Goal: Communication & Community: Ask a question

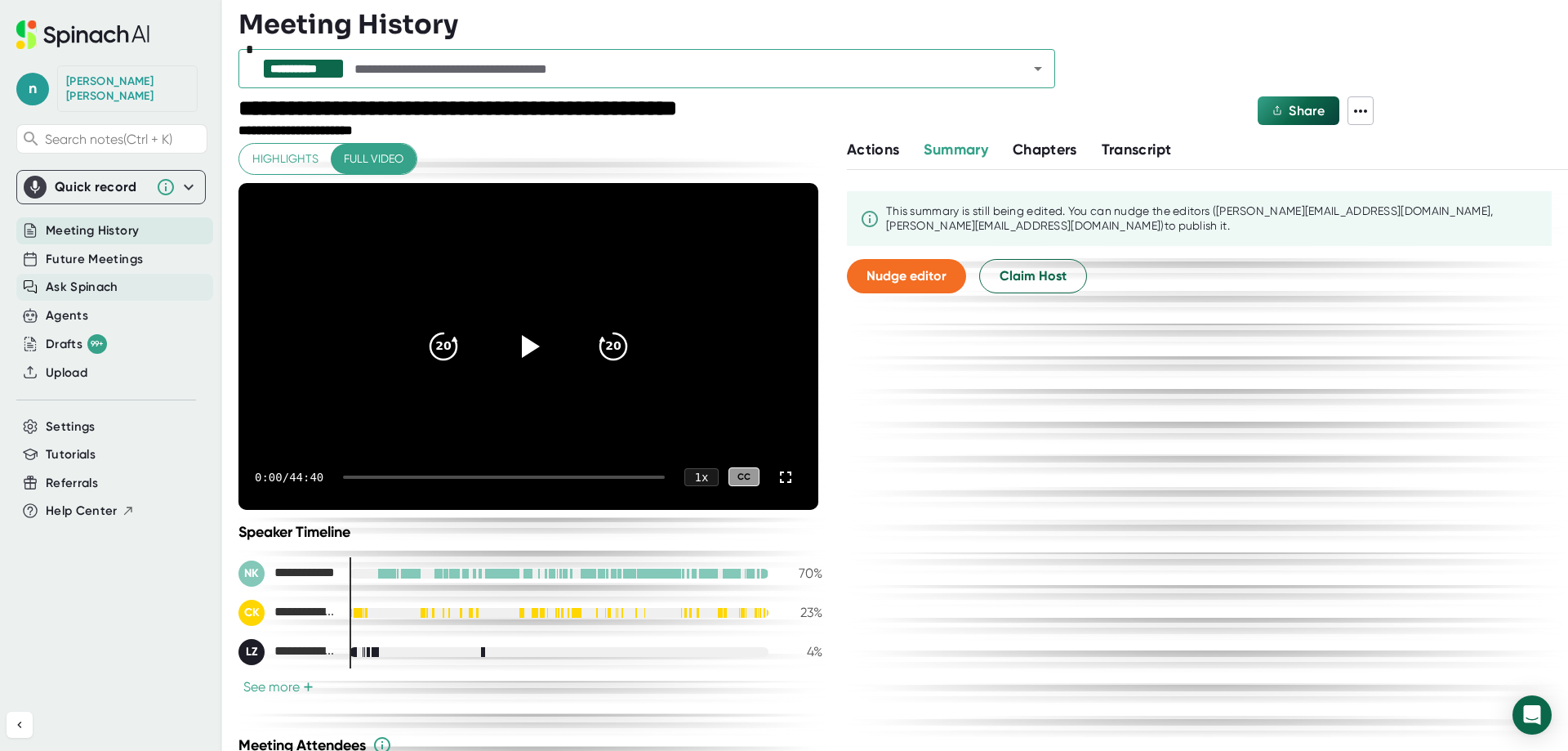
click at [70, 278] on span "Ask Spinach" at bounding box center [81, 286] width 72 height 18
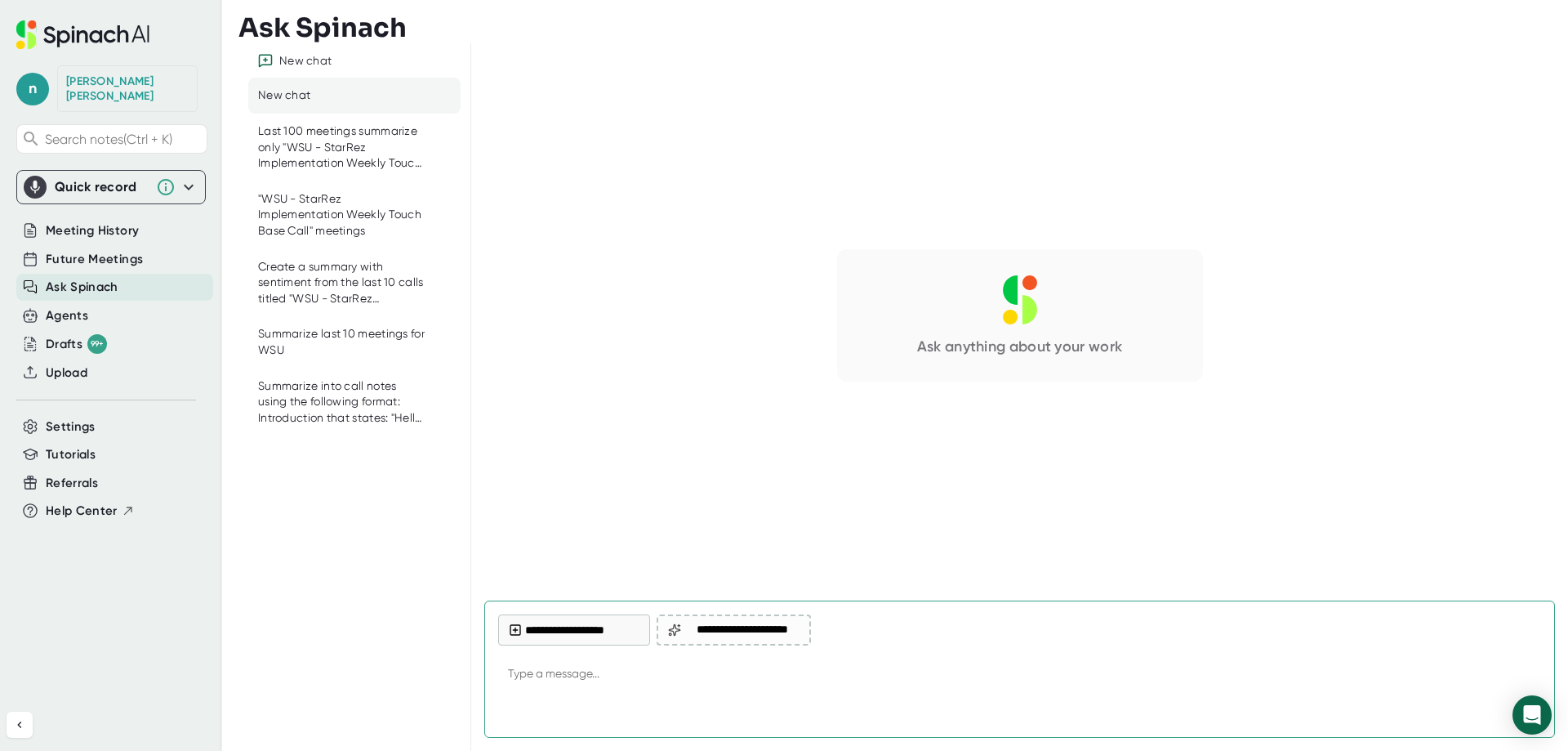
click at [670, 674] on textarea at bounding box center [1020, 674] width 1043 height 40
type textarea "D"
type textarea "x"
type textarea "De"
type textarea "x"
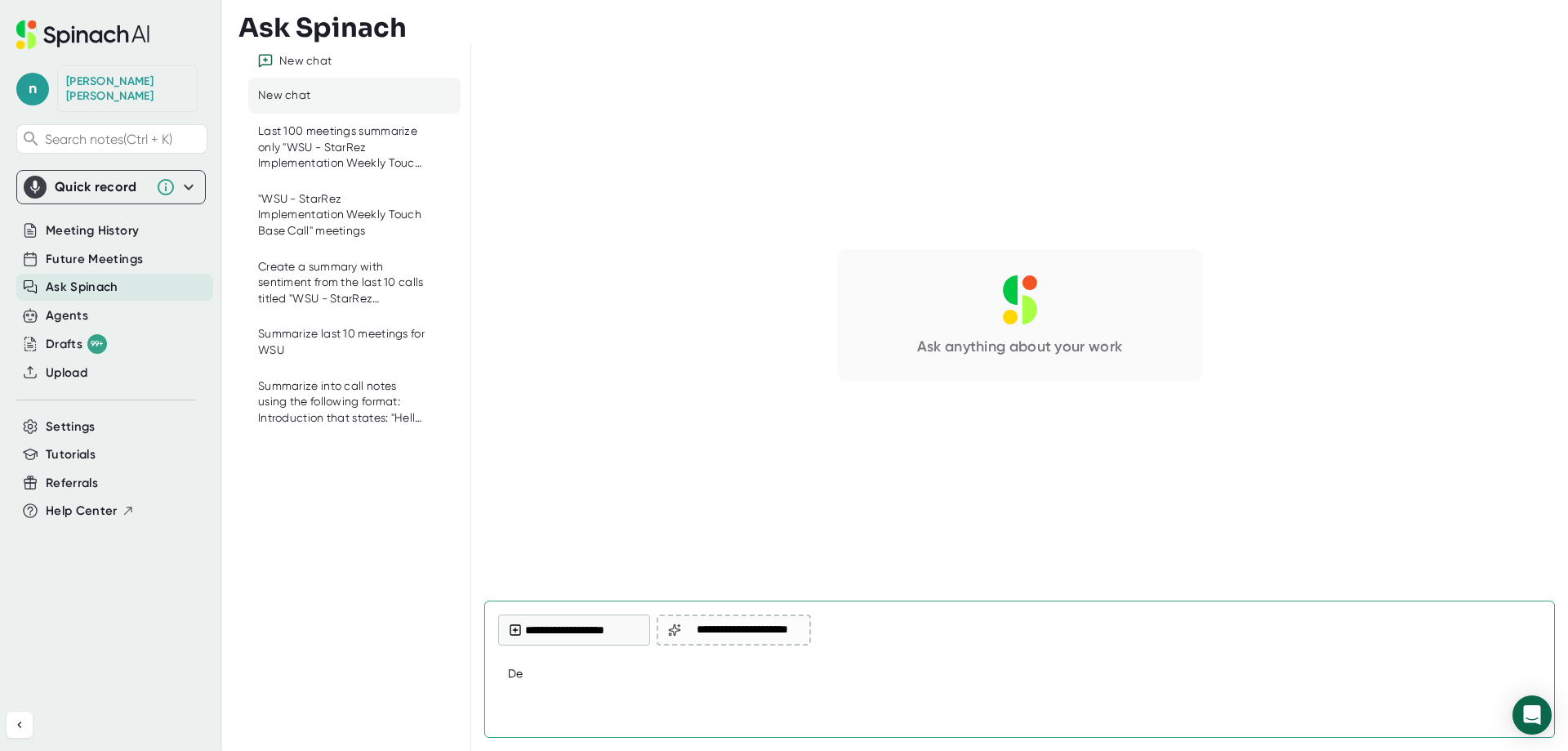
type textarea "D"
type textarea "x"
type textarea "P"
type textarea "x"
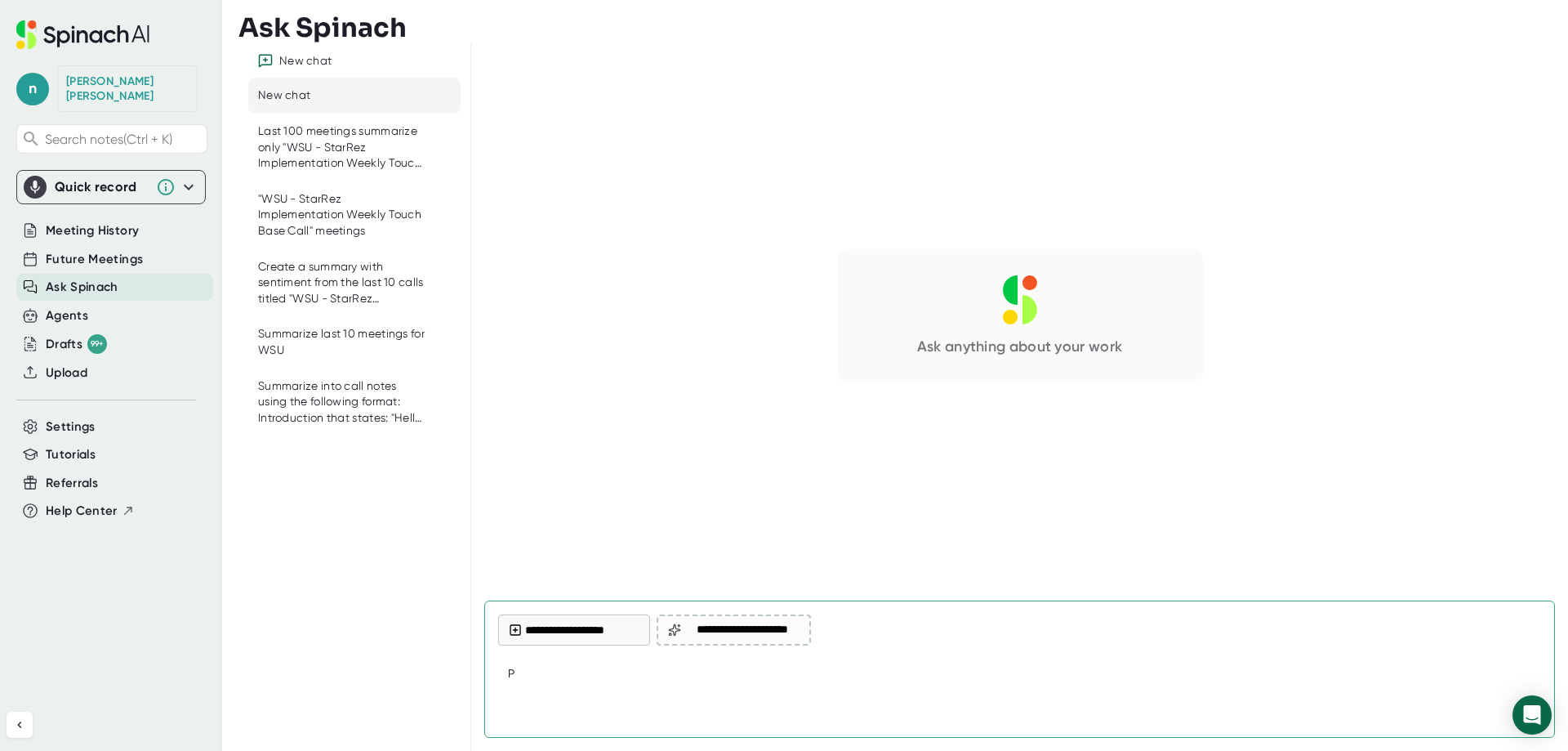
type textarea "Pa"
type textarea "x"
type textarea "Pay"
type textarea "x"
type textarea "Pa"
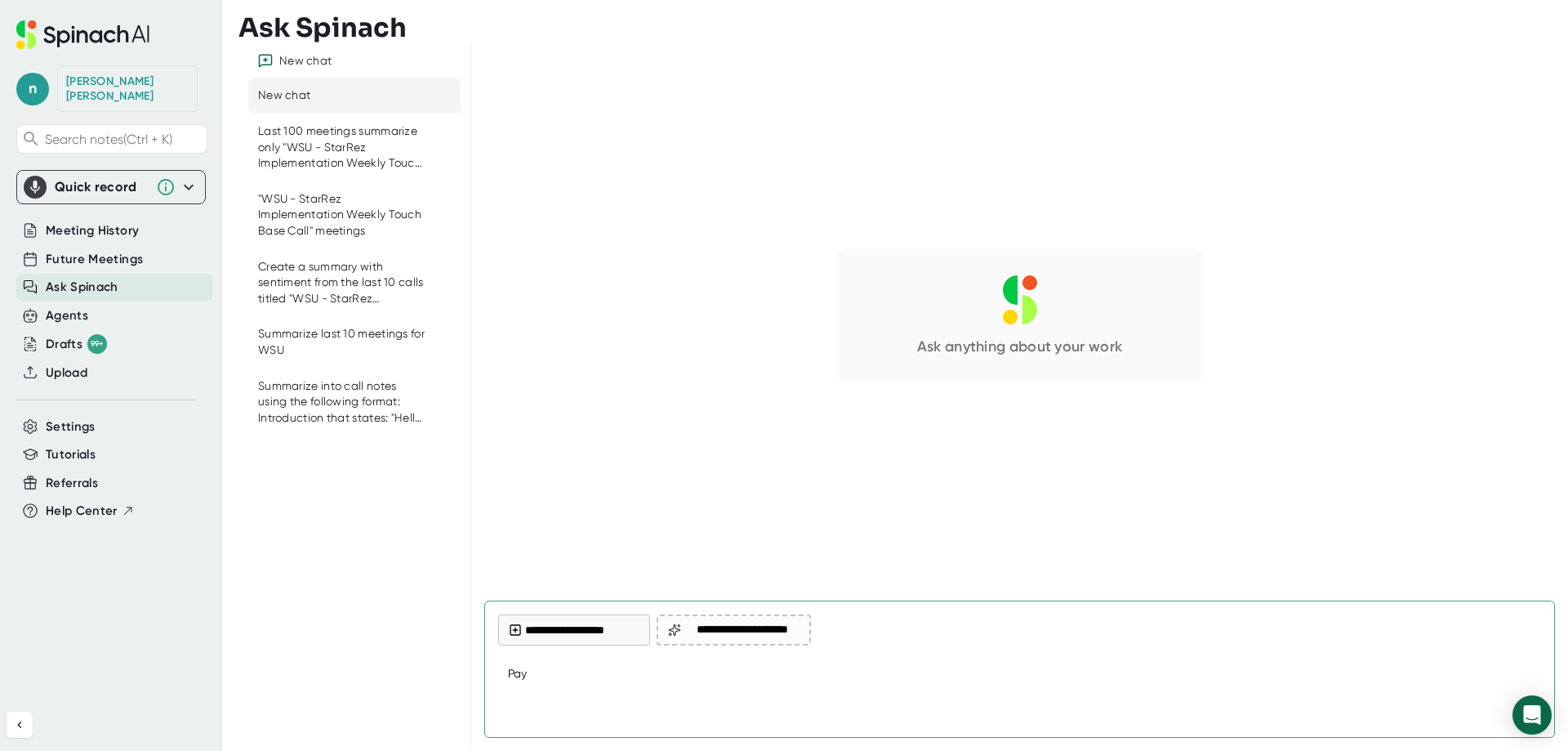
type textarea "x"
type textarea "P"
type textarea "x"
type textarea "O"
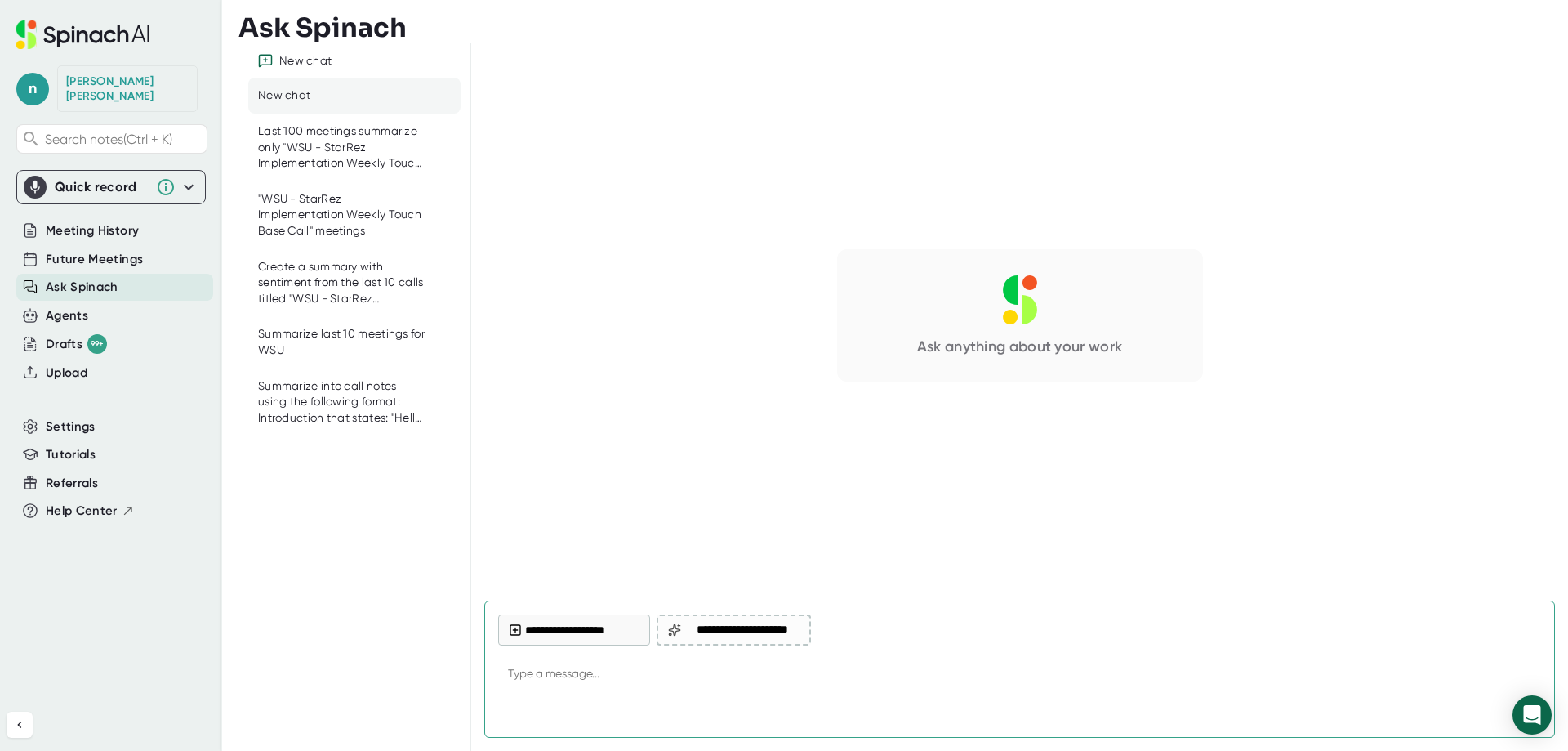
type textarea "x"
type textarea "On"
type textarea "x"
type textarea "Onl"
type textarea "x"
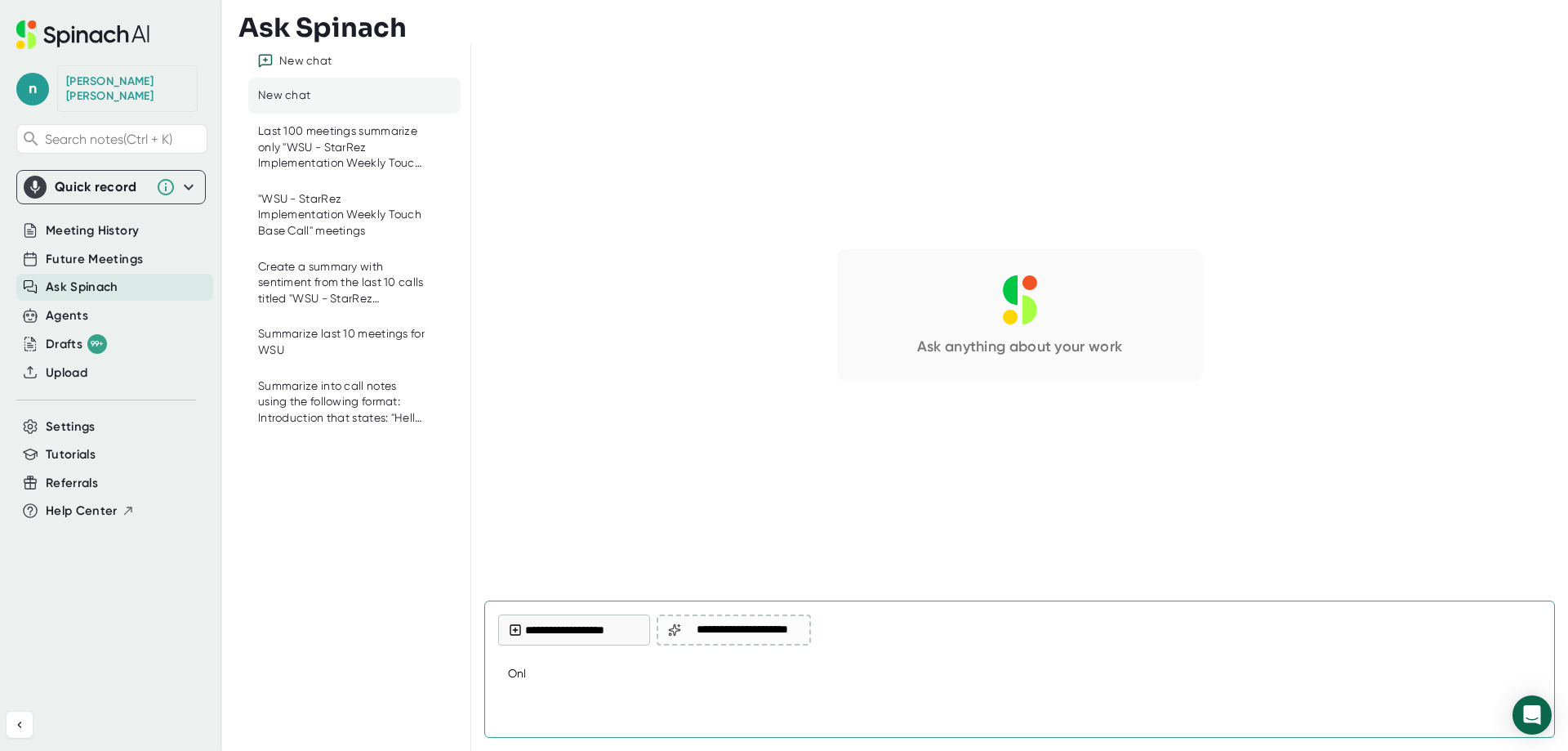
type textarea "Onli"
type textarea "x"
type textarea "Onlin"
type textarea "x"
type textarea "Online"
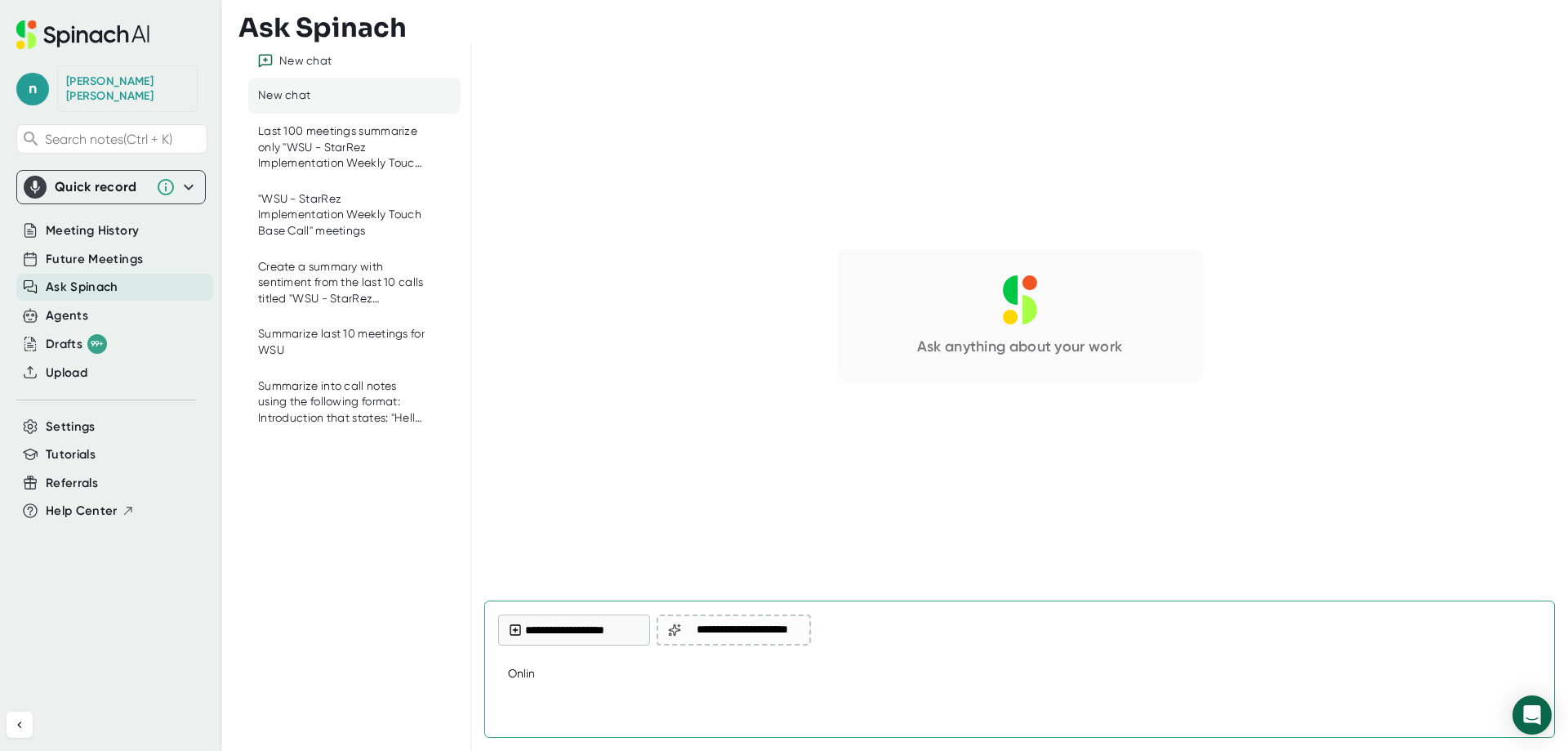
type textarea "x"
type textarea "Online"
type textarea "x"
type textarea "Online P"
type textarea "x"
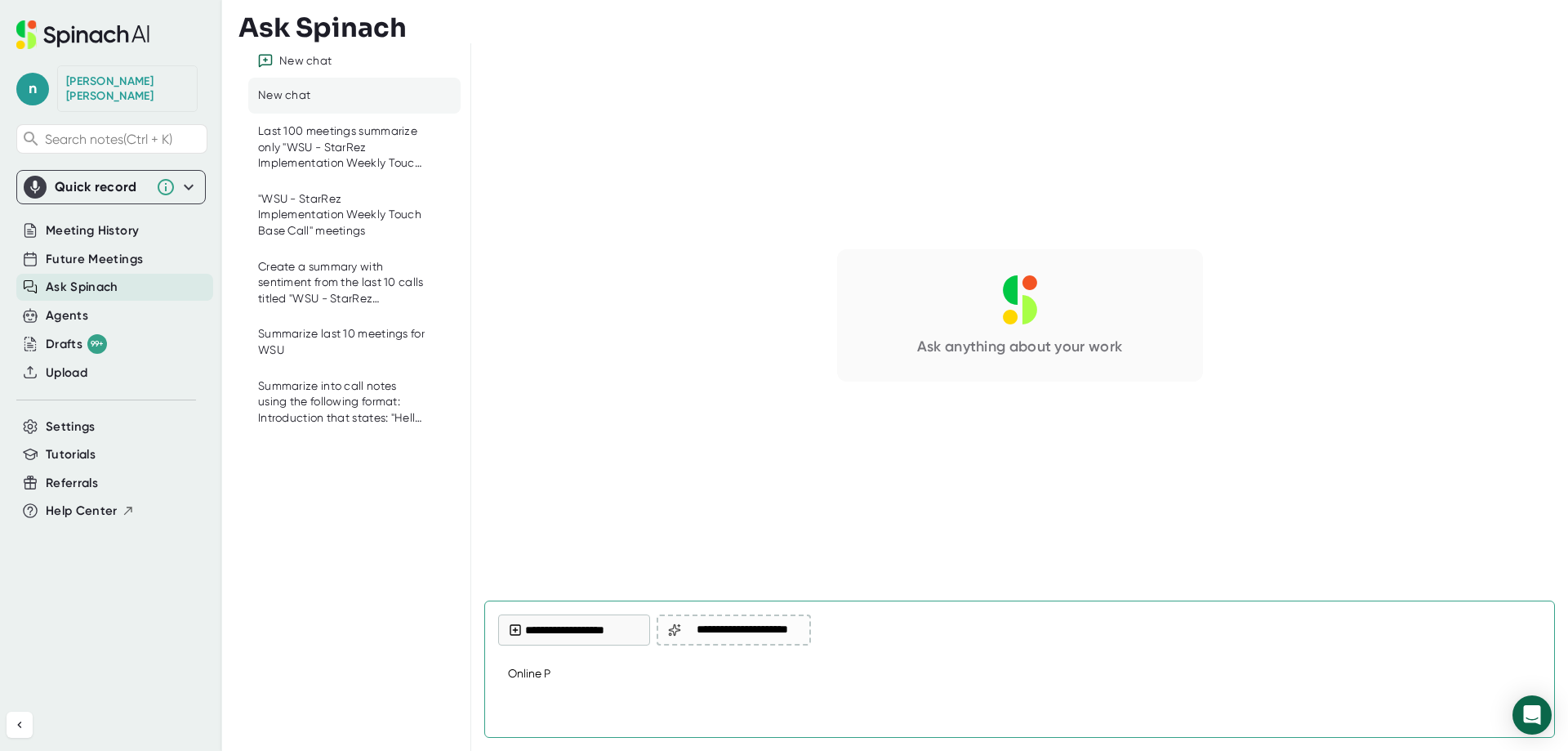
type textarea "Online Pa"
type textarea "x"
type textarea "Online Pay"
type textarea "x"
type textarea "Online Paym"
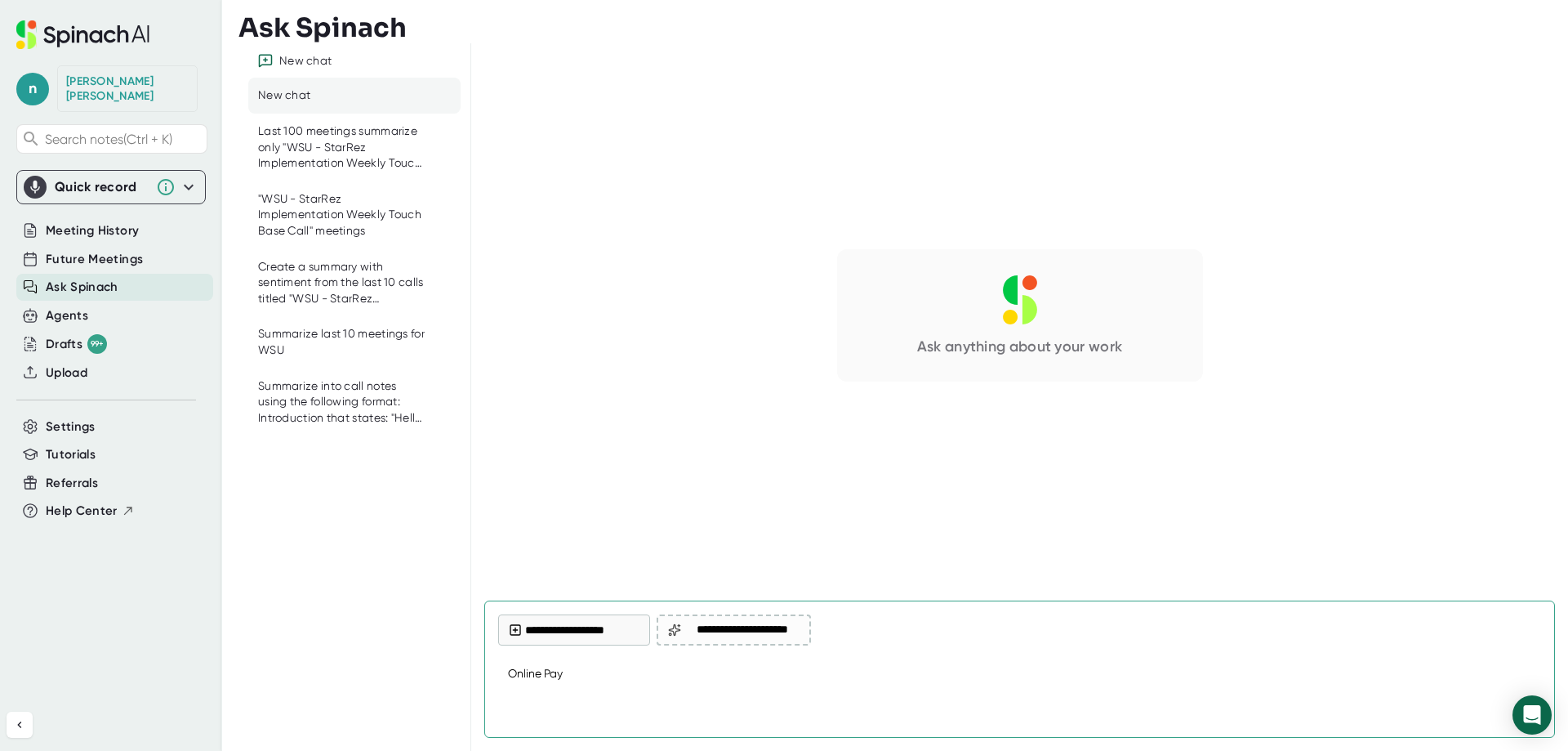
type textarea "x"
type textarea "Online Payme"
type textarea "x"
type textarea "Online Paymen"
type textarea "x"
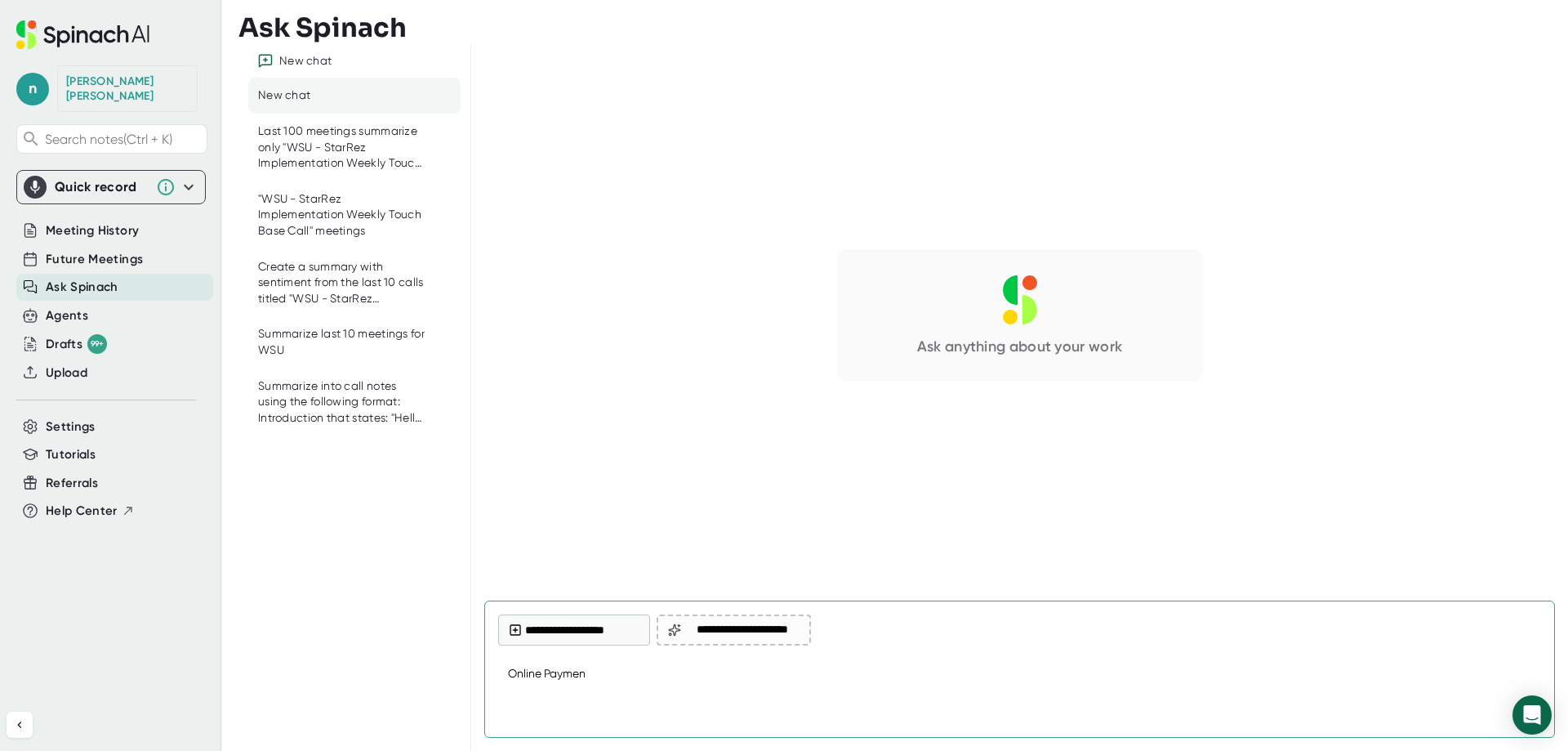
type textarea "Online Payment"
type textarea "x"
type textarea "Online Payment"
type textarea "x"
type textarea "Online Payment s"
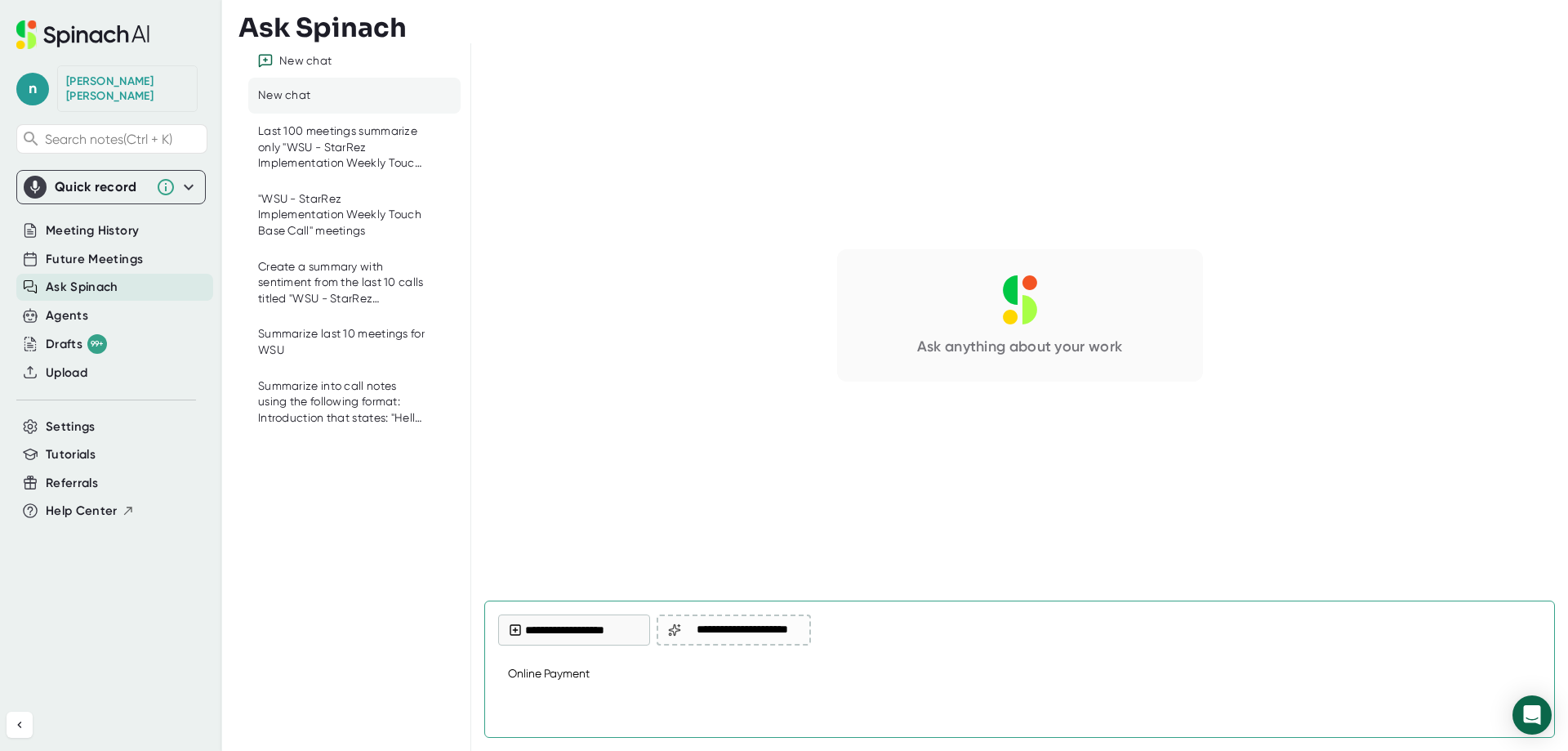
type textarea "x"
type textarea "Online Payment su"
type textarea "x"
type textarea "Online Payment sum"
type textarea "x"
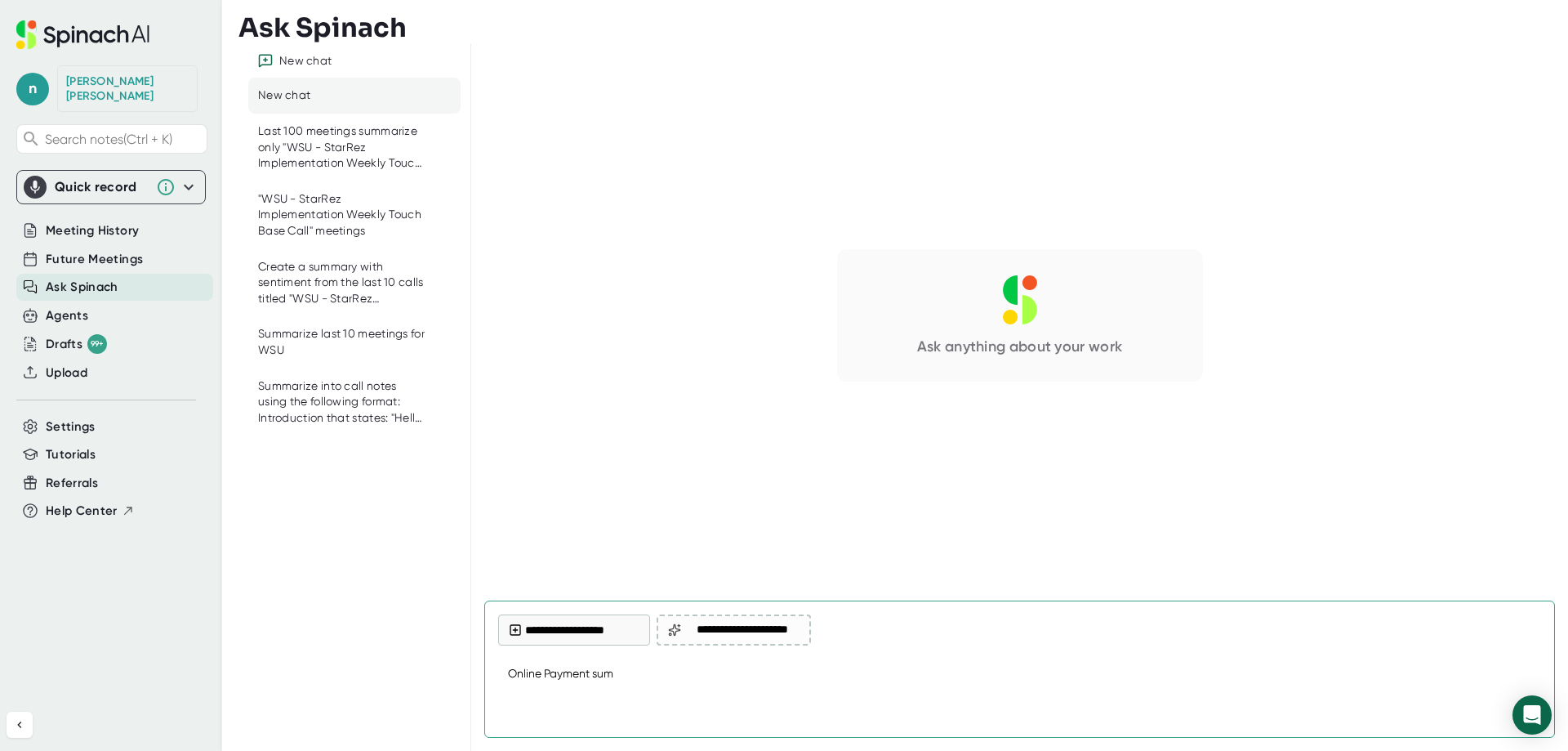
type textarea "Online Payment summ"
type textarea "x"
type textarea "Online Payment summa"
type textarea "x"
type textarea "Online Payment [PERSON_NAME]"
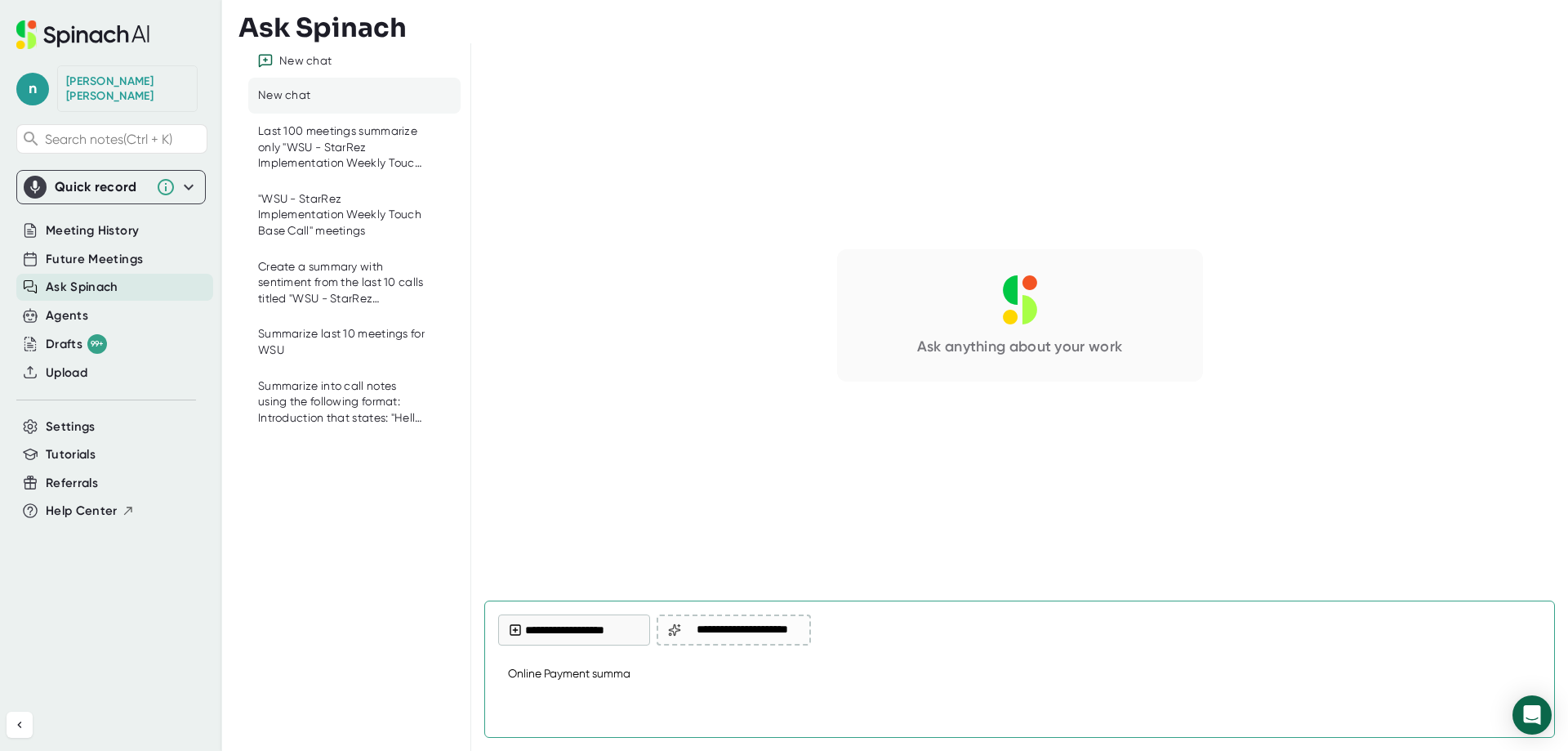
type textarea "x"
type textarea "Online Payment summary"
type textarea "x"
type textarea "Online Payment summary"
type textarea "x"
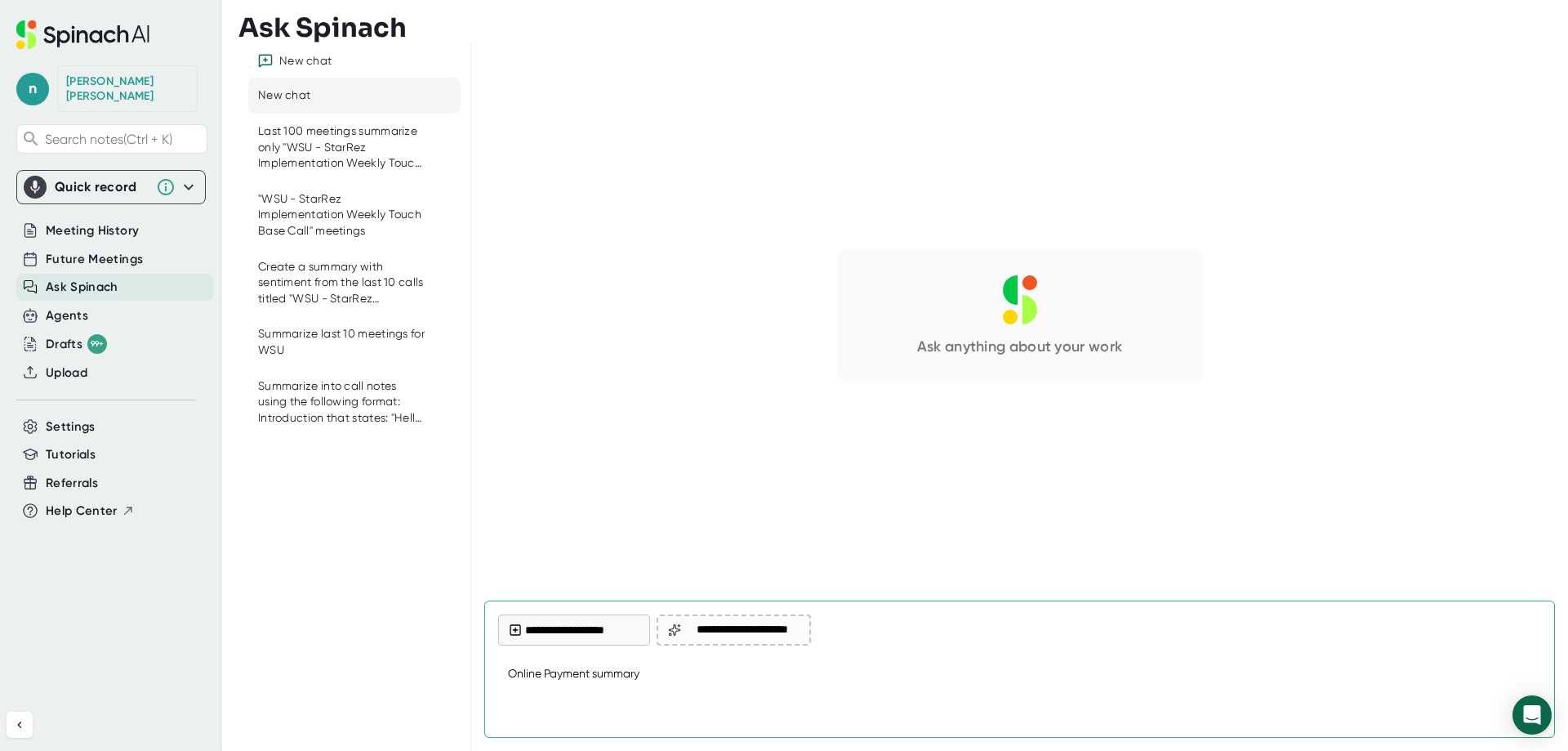
click at [593, 673] on textarea "Online Payment summary" at bounding box center [1020, 674] width 1043 height 40
type textarea "Online Payment (summary"
type textarea "x"
type textarea "Online Payment (Csummary"
type textarea "x"
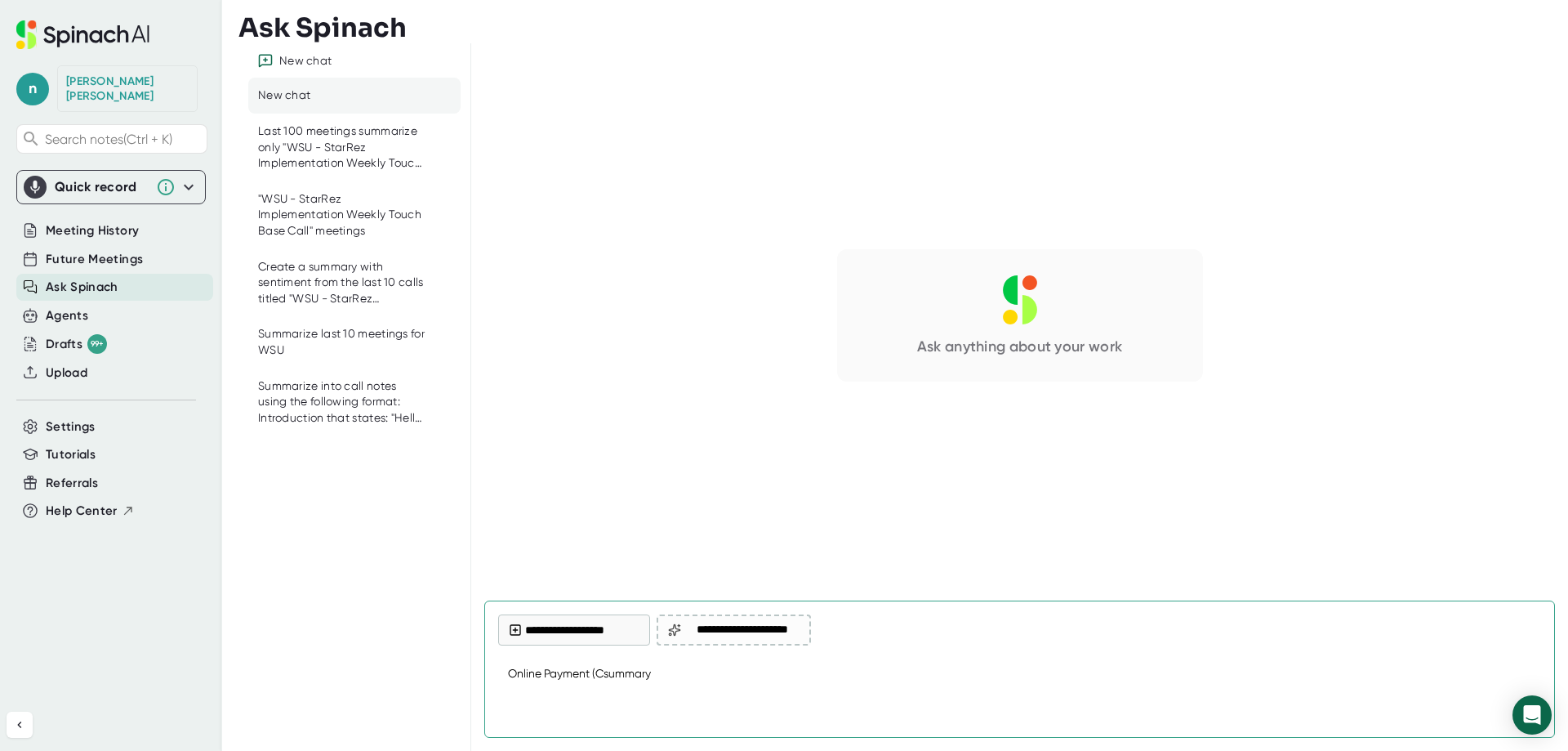
type textarea "Online Payment (Casummary"
type textarea "x"
type textarea "Online Payment (Cassummary"
type textarea "x"
type textarea "Online Payment (Cashsummary"
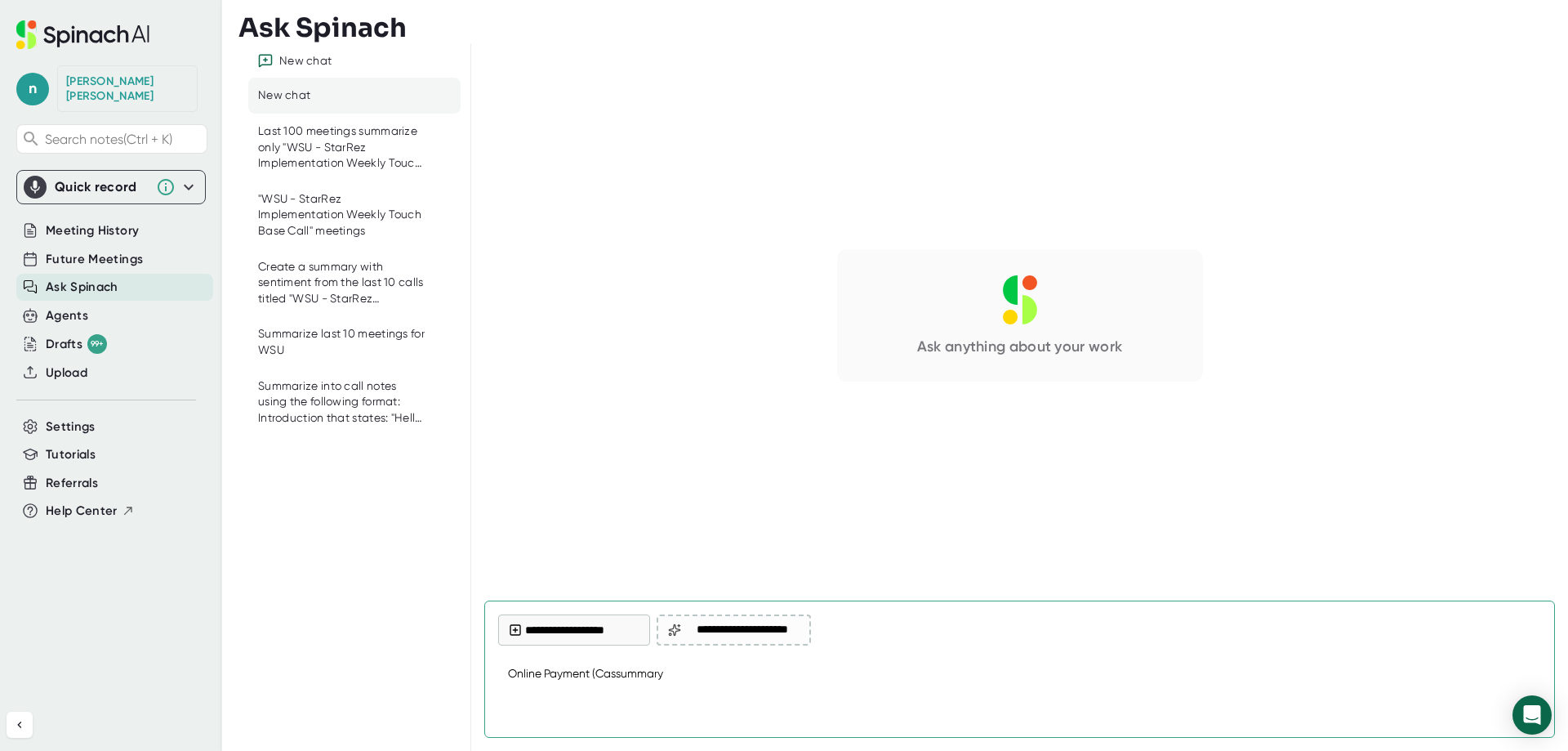
type textarea "x"
type textarea "Online Payment (Cashnsummary"
type textarea "x"
type textarea "Online Payment (Cashnesummary"
type textarea "x"
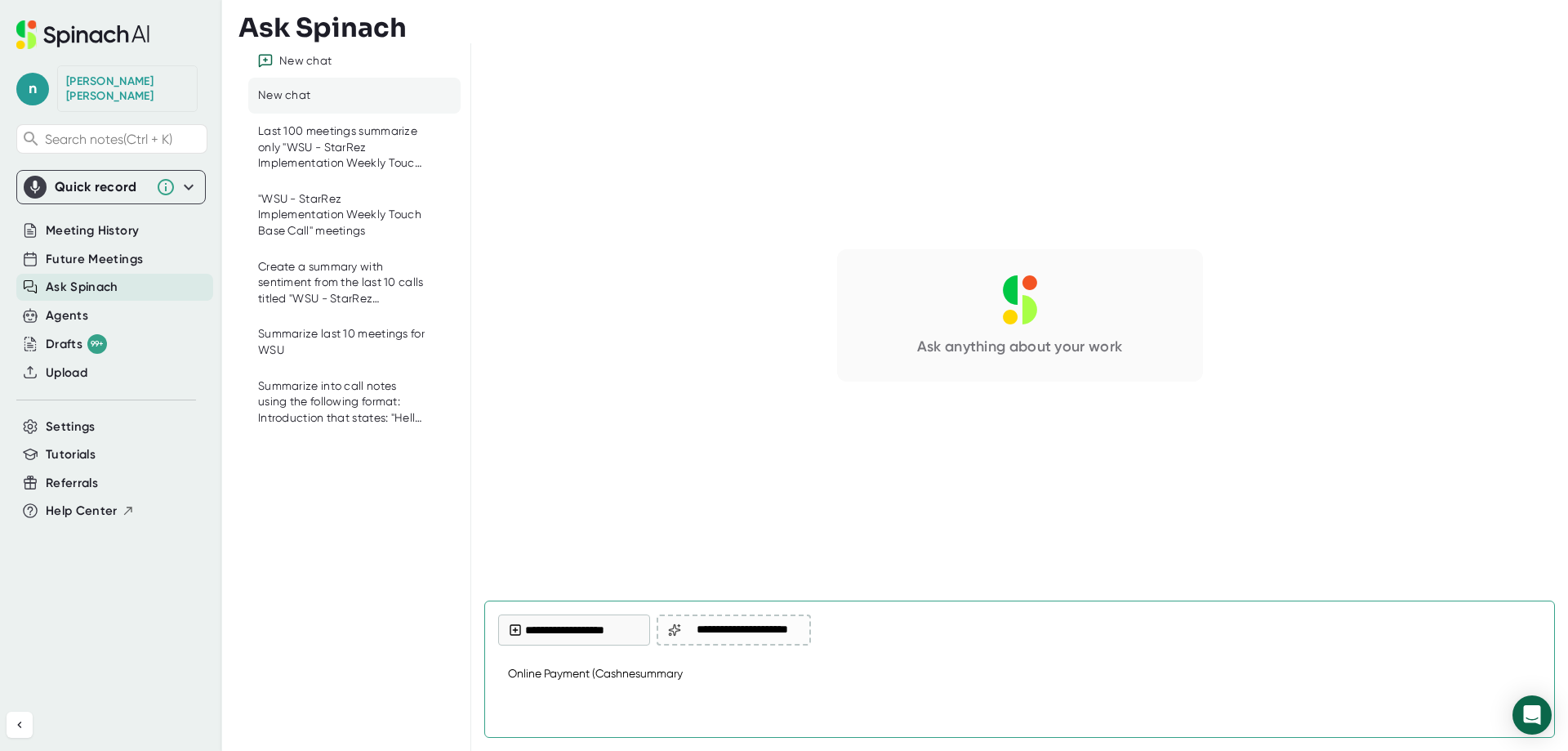
type textarea "Online Payment (Cashnetsummary"
type textarea "x"
type textarea "Online Payment (Cashnet)summary"
type textarea "x"
type textarea "Online Payment (Cashnet) summary"
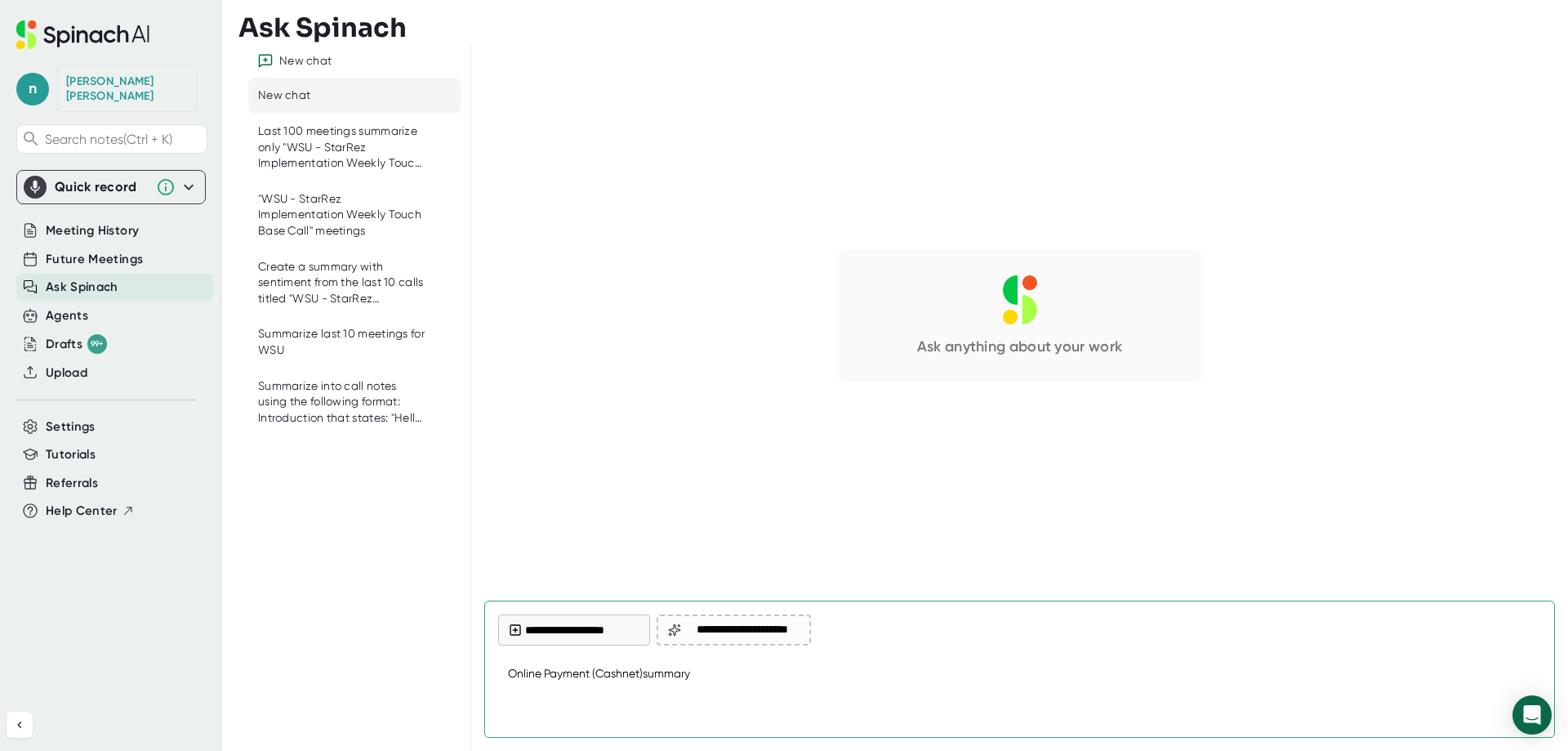
type textarea "x"
click at [746, 675] on textarea "Online Payment (Cashnet) summary" at bounding box center [1020, 674] width 1043 height 40
type textarea "Online Payment (Cashnet) summary f"
type textarea "x"
type textarea "Online Payment (Cashnet) summary fr"
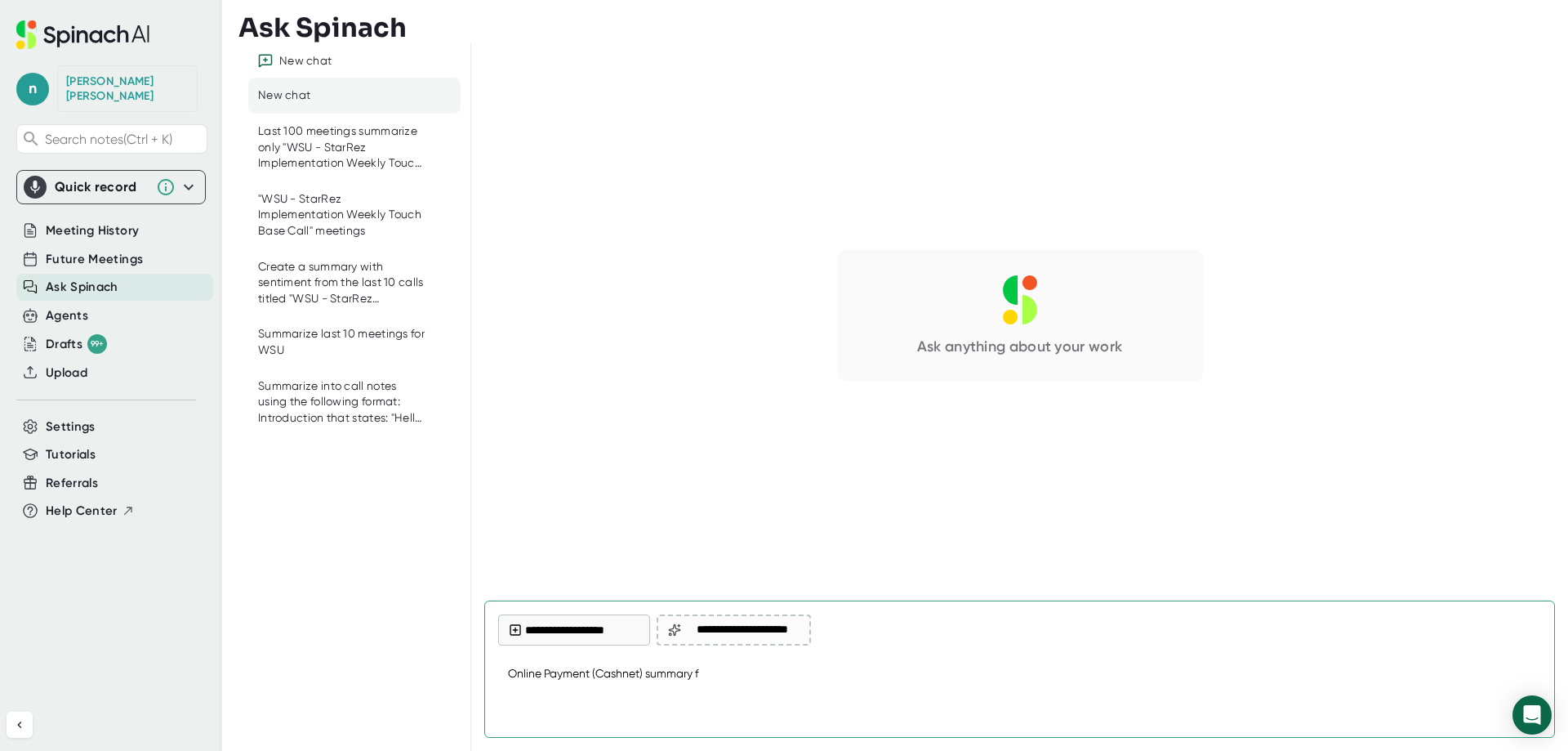
type textarea "x"
type textarea "Online Payment (Cashnet) summary fro"
type textarea "x"
type textarea "Online Payment (Cashnet) summary from"
type textarea "x"
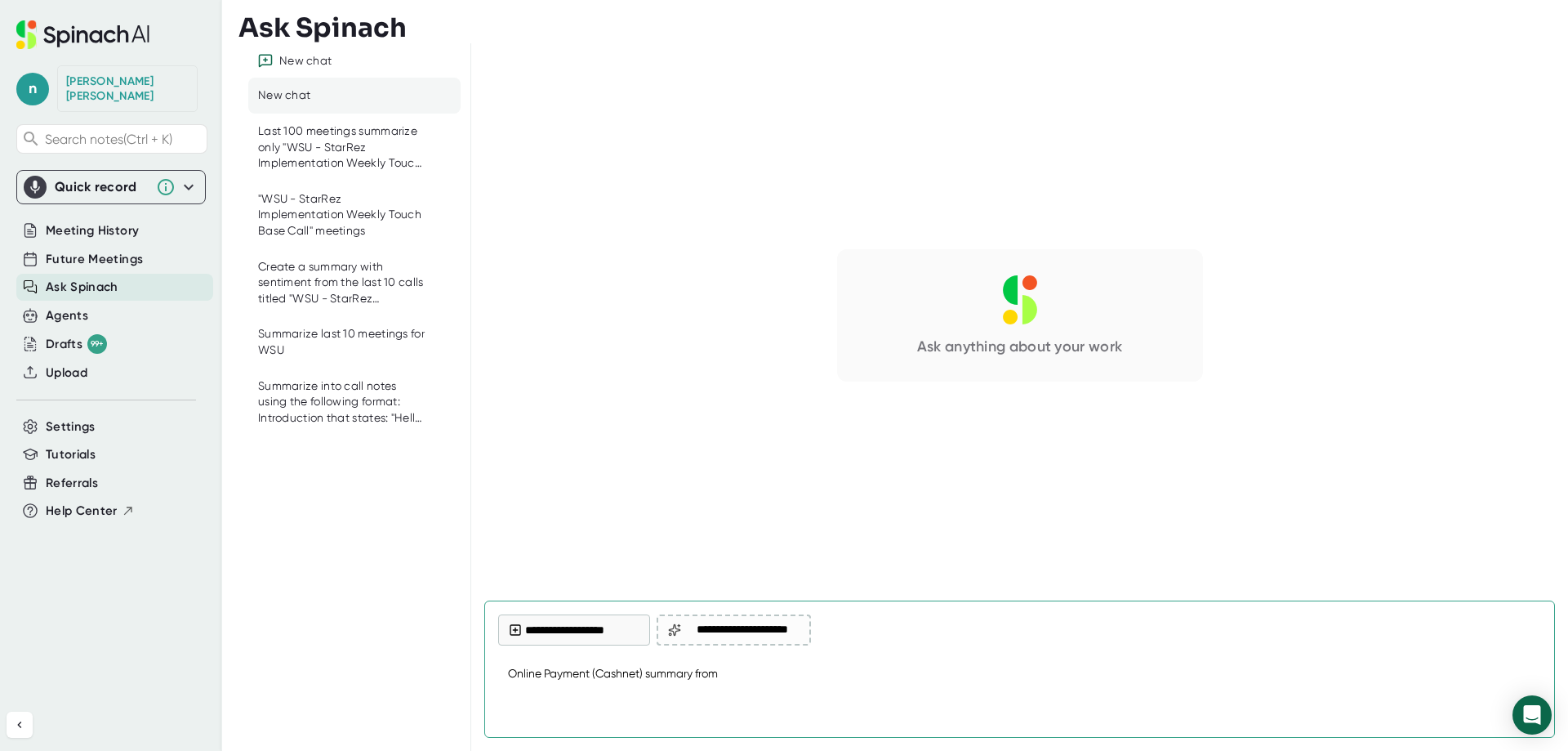
type textarea "Online Payment (Cashnet) summary from"
type textarea "x"
type textarea "Online Payment (Cashnet) summary from A"
type textarea "x"
type textarea "Online Payment (Cashnet) summary from AP"
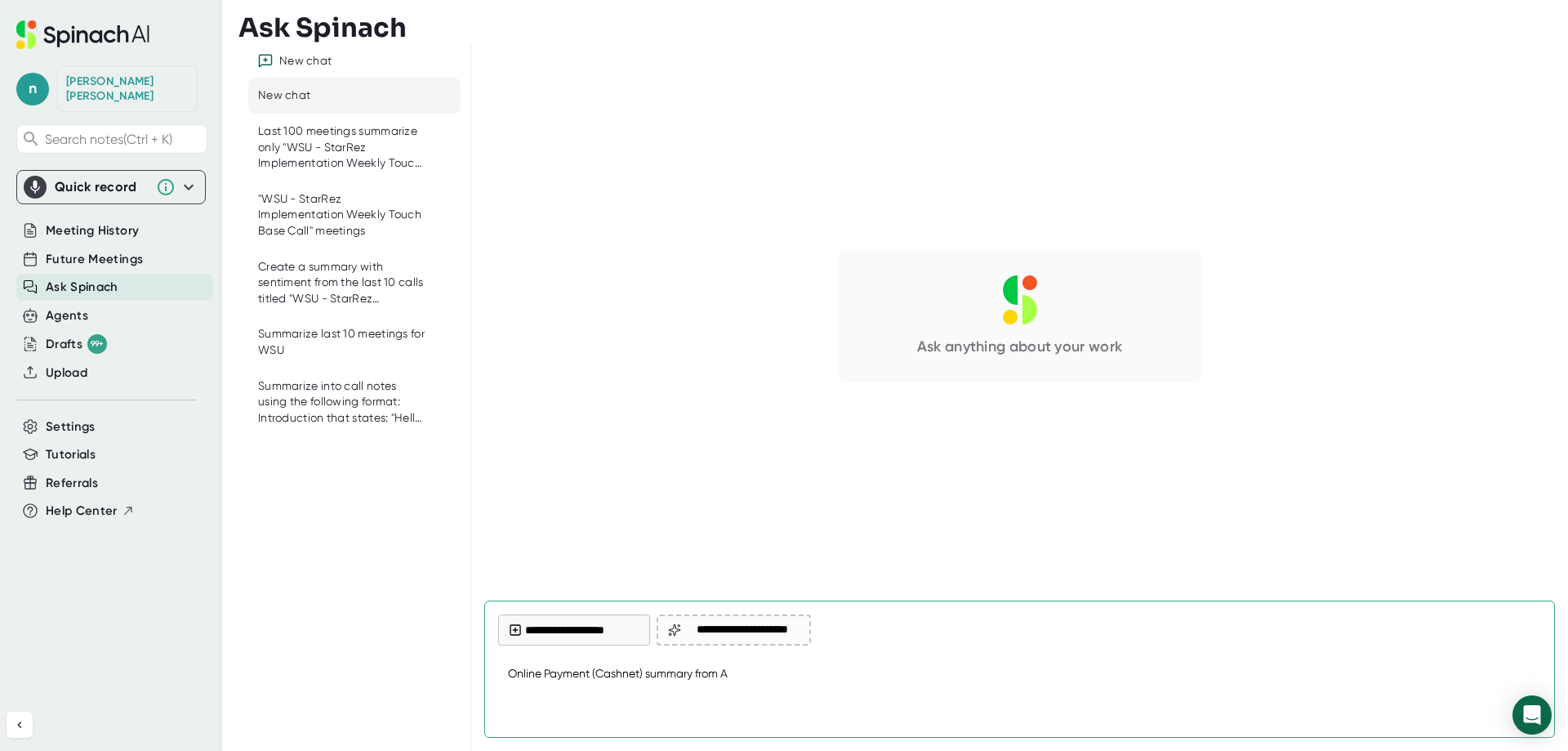
type textarea "x"
type textarea "Online Payment (Cashnet) summary from APU"
type textarea "x"
type textarea "Online Payment (Cashnet) summary from APU"
type textarea "x"
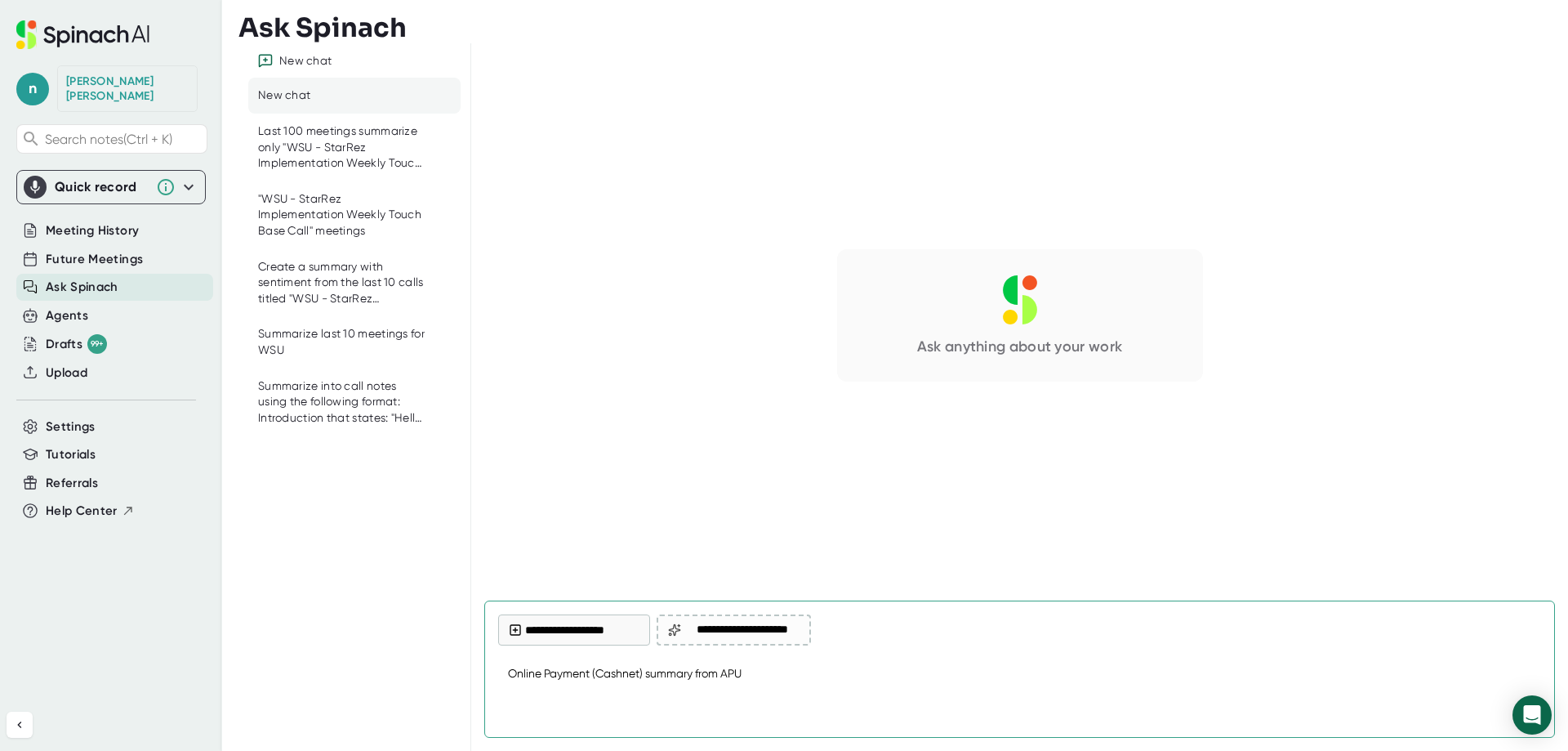
type textarea "Online Payment (Cashnet) summary from APU m"
type textarea "x"
type textarea "Online Payment (Cashnet) summary from APU me"
type textarea "x"
type textarea "Online Payment (Cashnet) summary from APU mee"
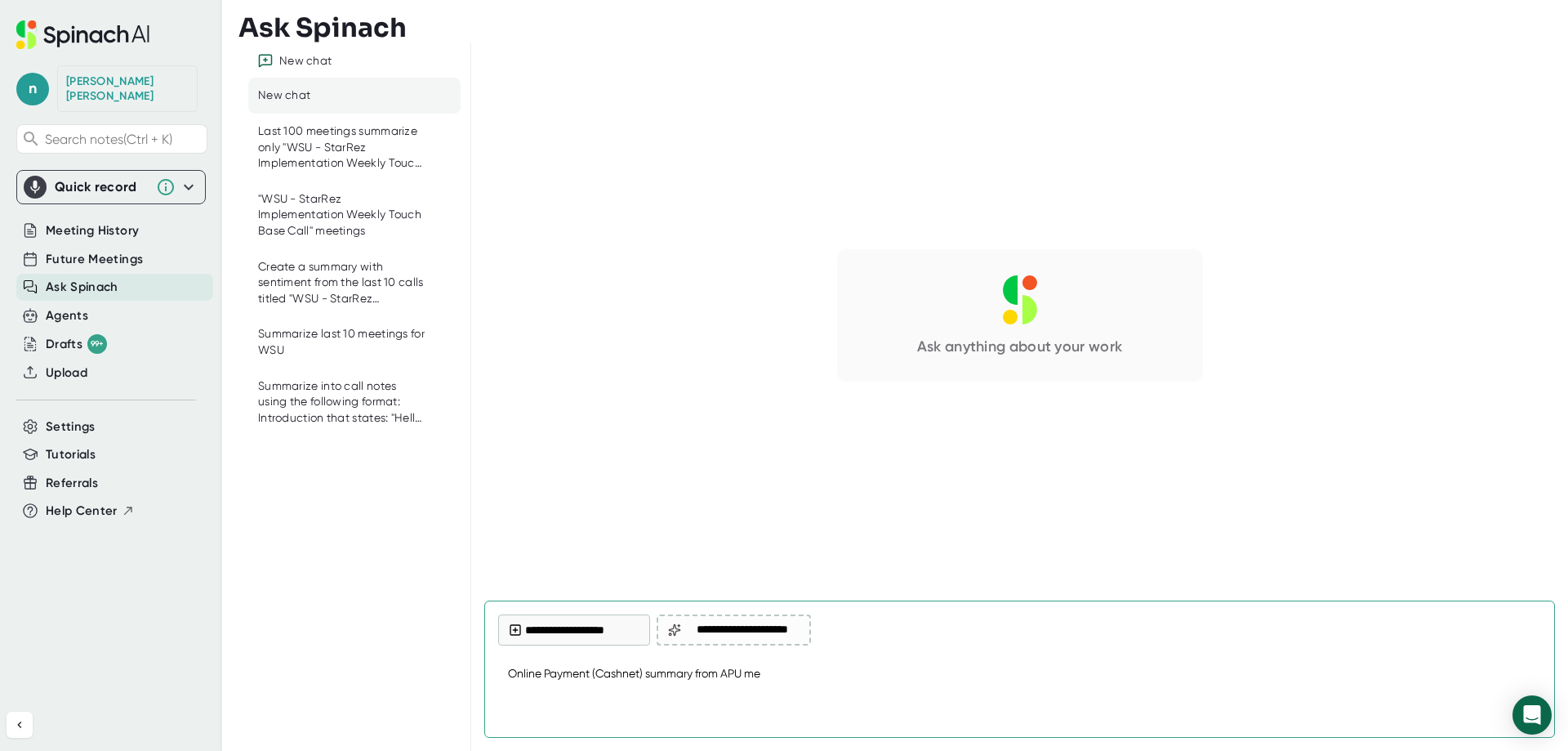
type textarea "x"
type textarea "Online Payment (Cashnet) summary from APU meet"
type textarea "x"
type textarea "Online Payment (Cashnet) summary from APU meeti"
type textarea "x"
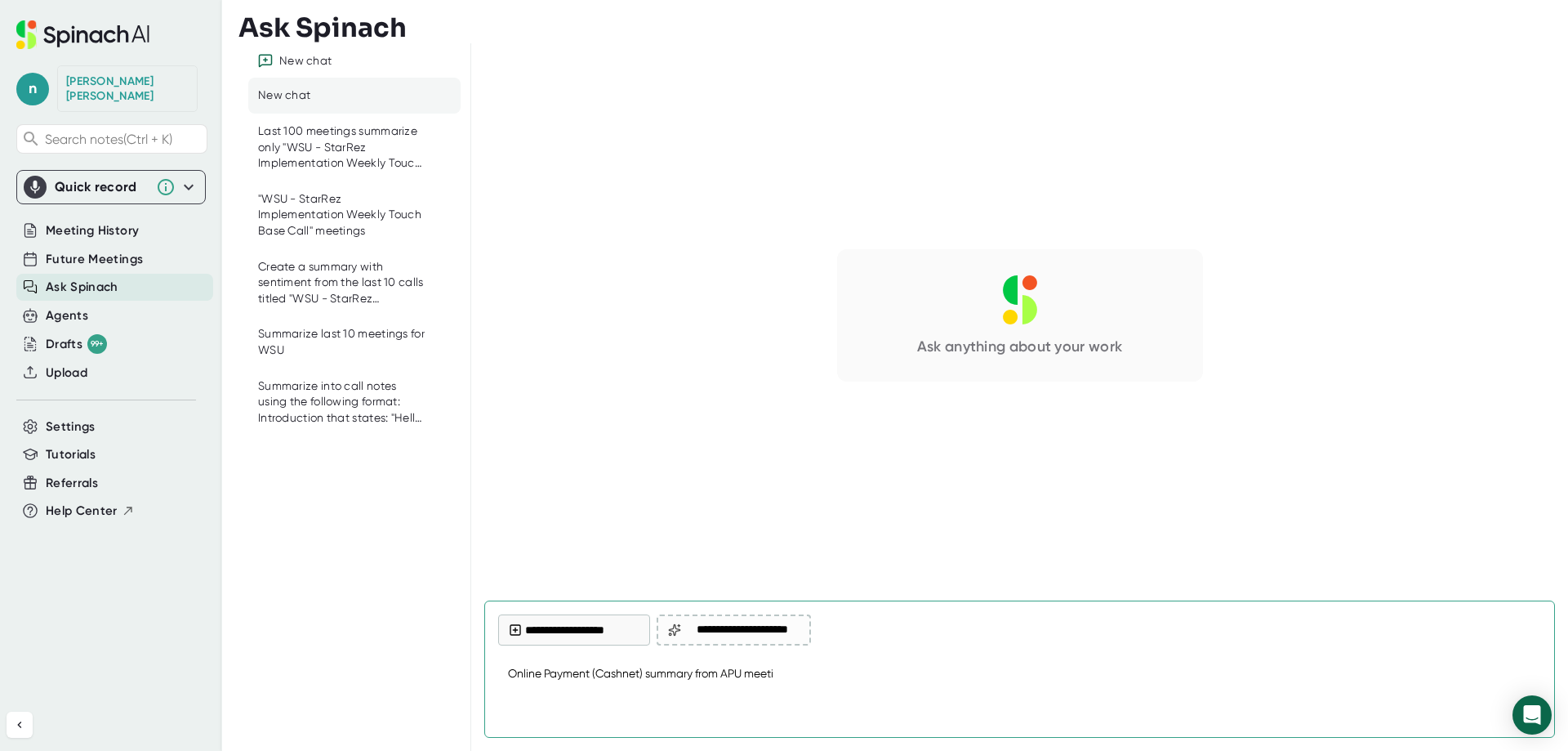
type textarea "Online Payment (Cashnet) summary from APU meetin"
type textarea "x"
type textarea "Online Payment (Cashnet) summary from APU meeting"
type textarea "x"
type textarea "Online Payment (Cashnet) summary from APU meetings"
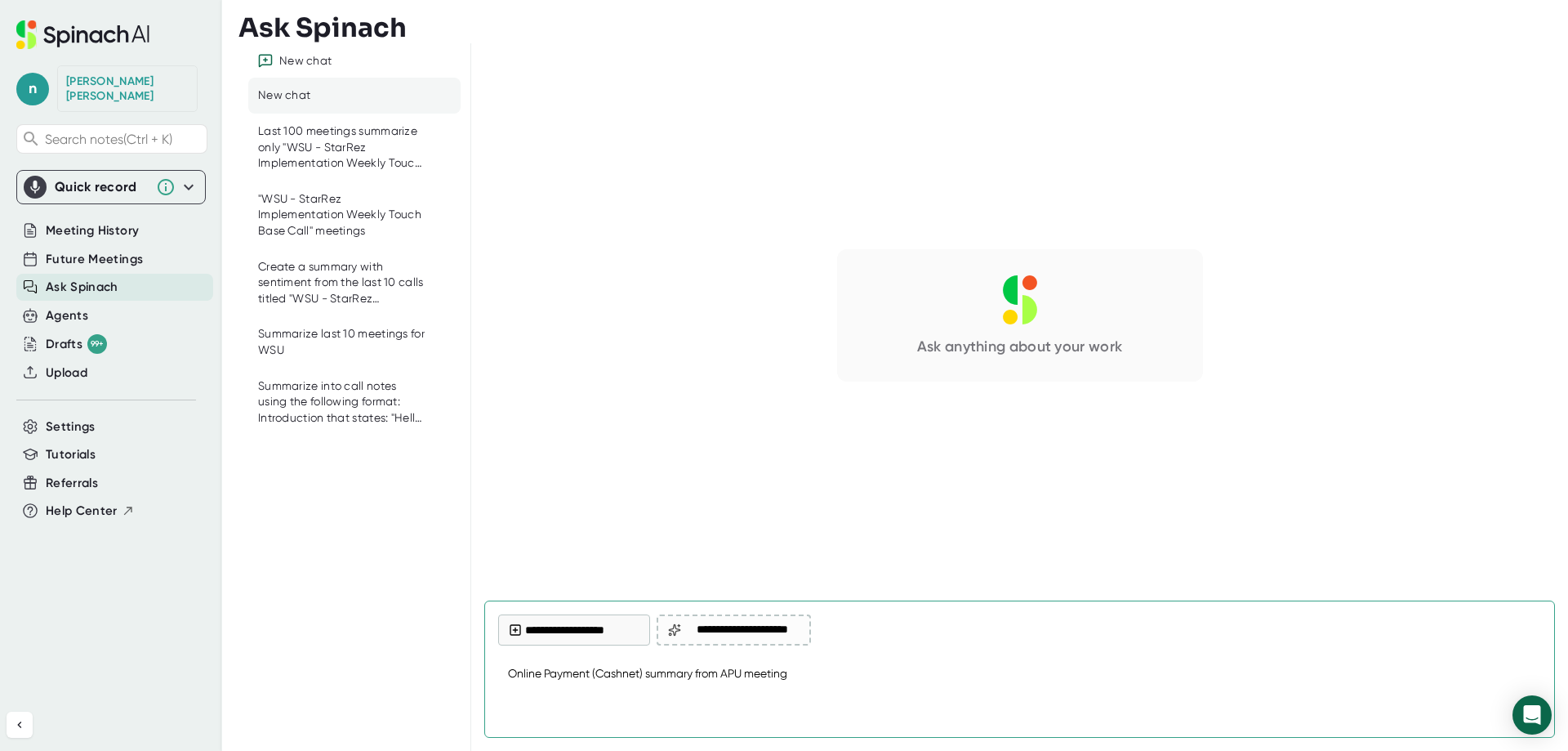
type textarea "x"
type textarea "Online Payment (Cashnet) summary from APU meetings"
click at [583, 629] on button "**********" at bounding box center [574, 630] width 152 height 31
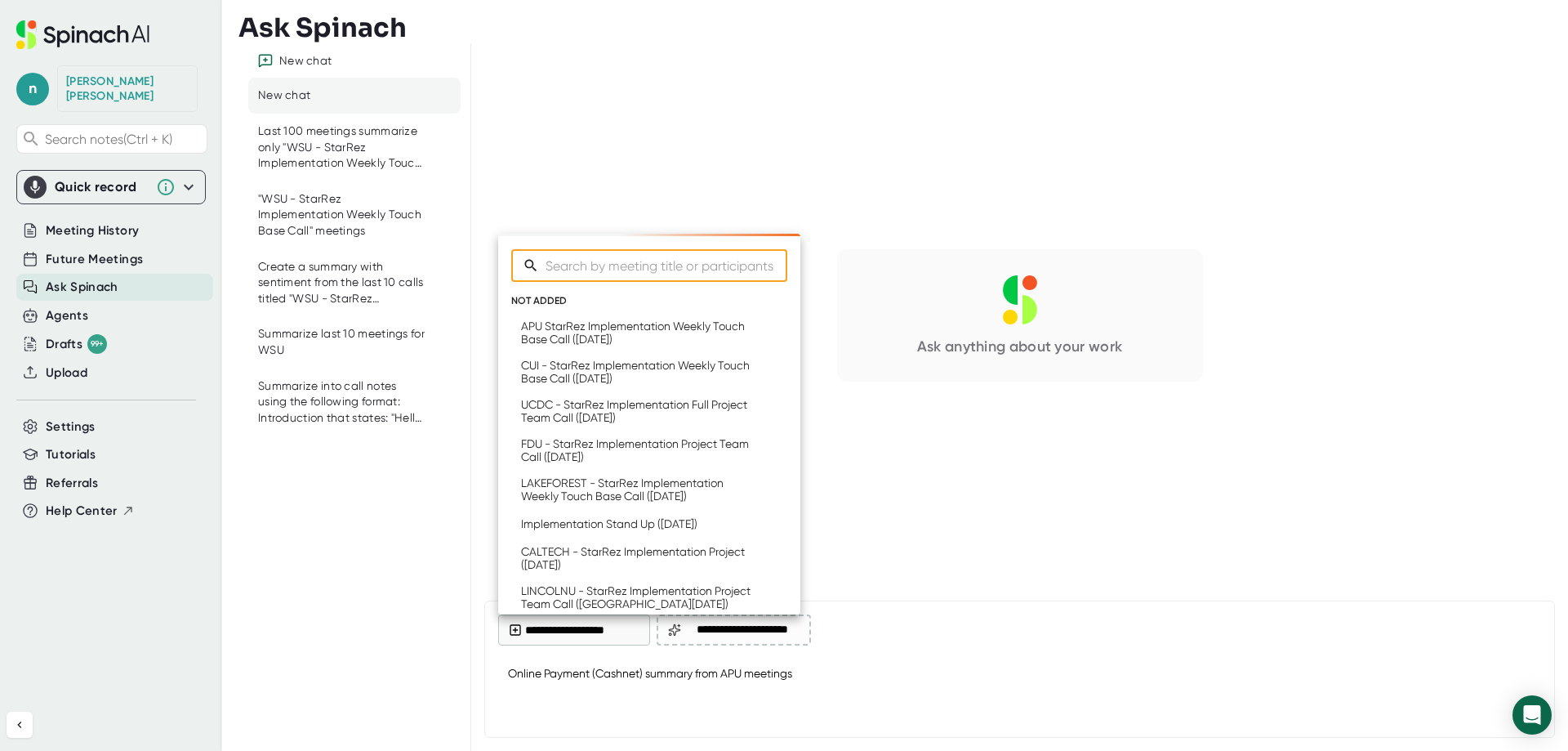
type textarea "x"
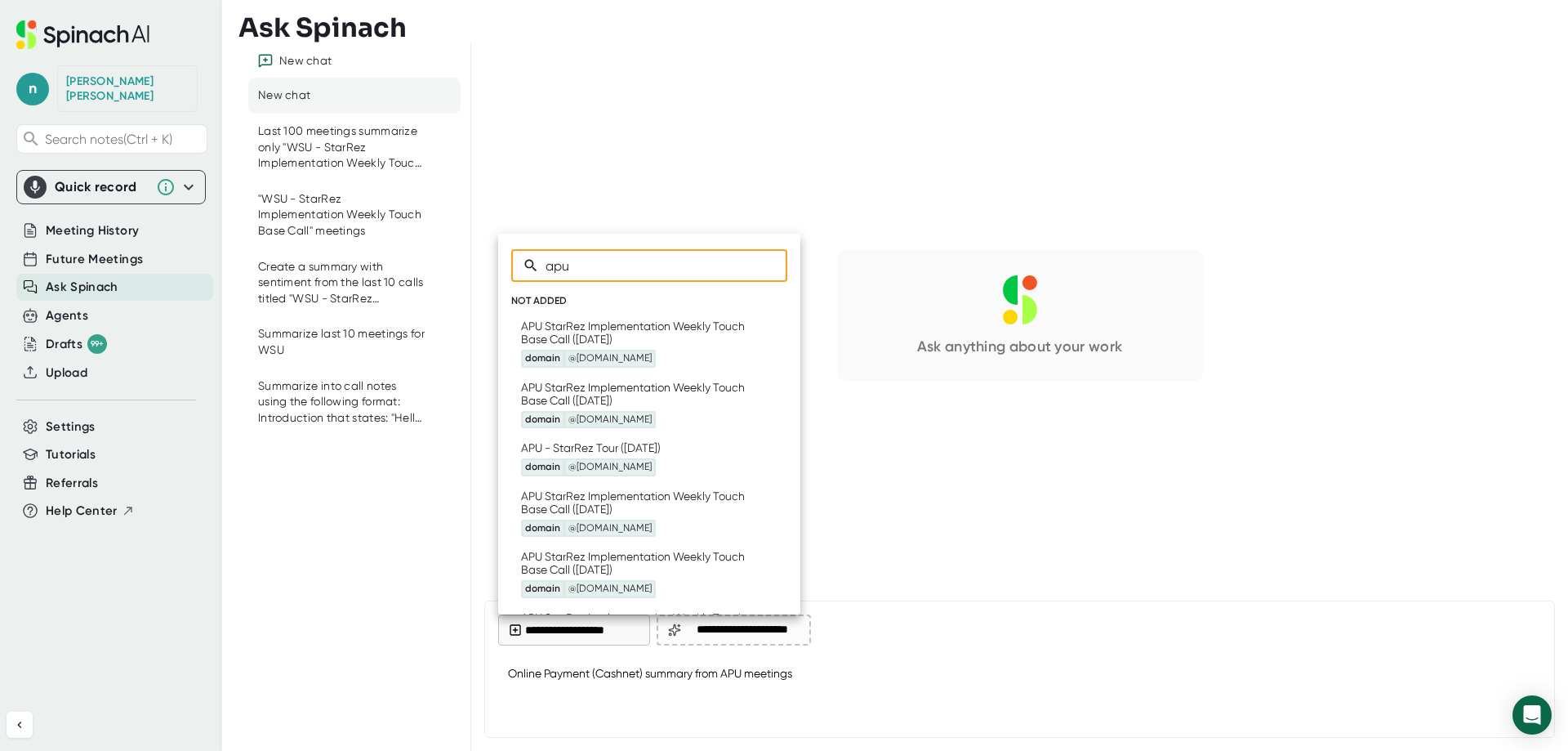
type input "apu"
click at [593, 317] on li "APU StarRez Implementation Weekly Touch Base Call ([DATE]) domain @[DOMAIN_NAME]" at bounding box center [649, 343] width 276 height 62
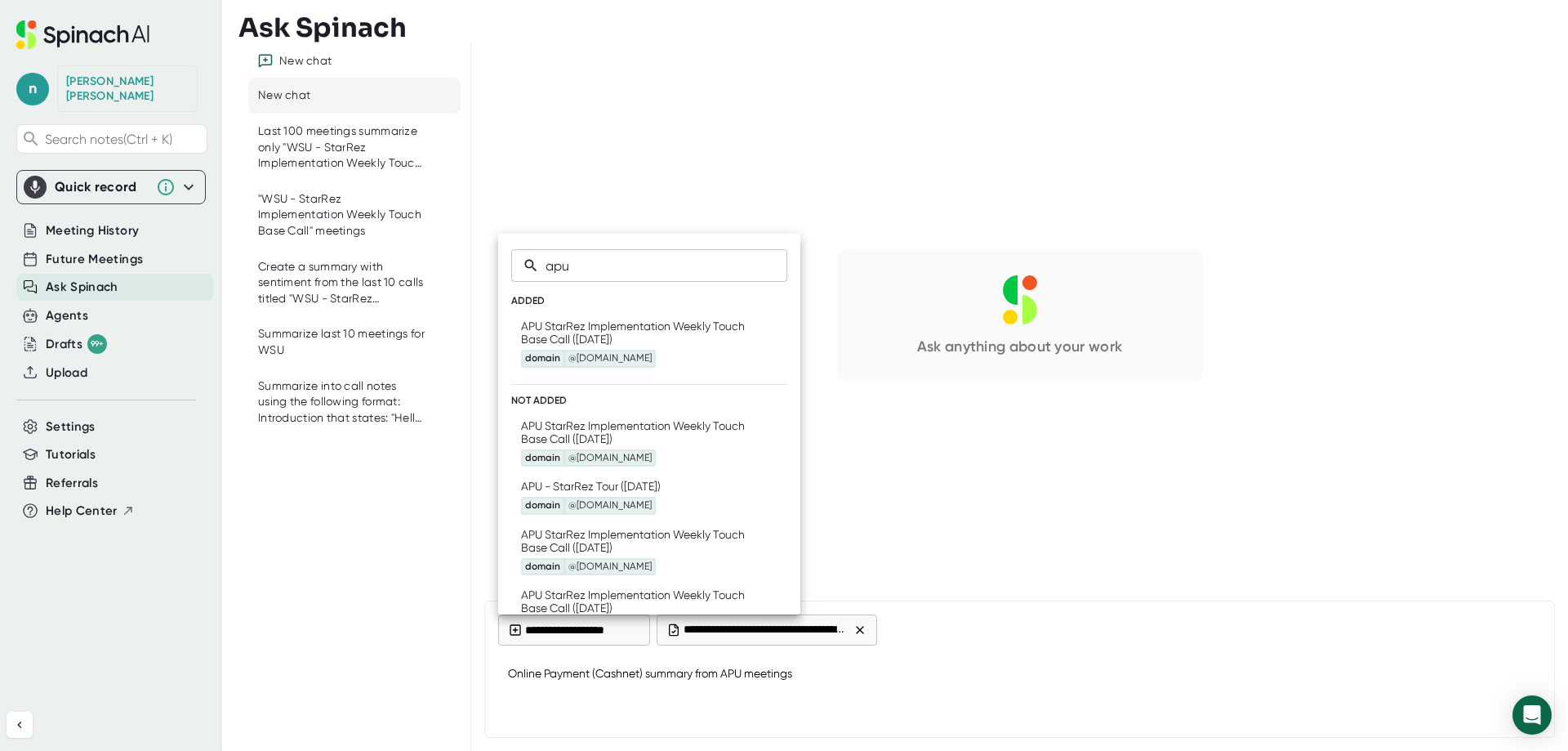
click at [588, 430] on div "APU StarRez Implementation Weekly Touch Base Call ([DATE]) domain @[DOMAIN_NAME]" at bounding box center [641, 443] width 240 height 48
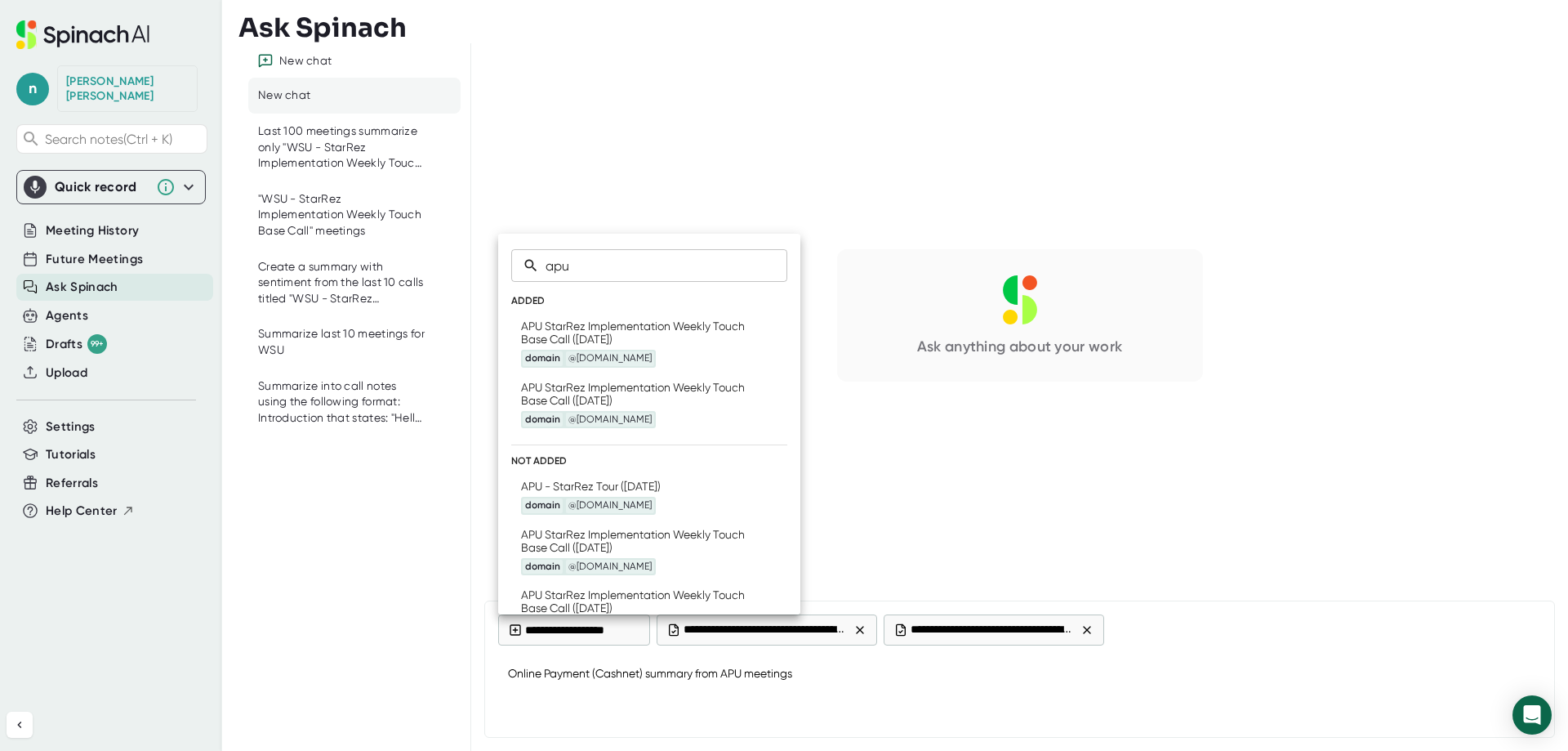
click at [566, 489] on div "APU - StarRez Tour ([DATE]) domain @[DOMAIN_NAME]" at bounding box center [591, 496] width 140 height 35
click at [562, 540] on div "APU StarRez Implementation Weekly Touch Base Call ([DATE]) domain @[DOMAIN_NAME]" at bounding box center [641, 551] width 240 height 48
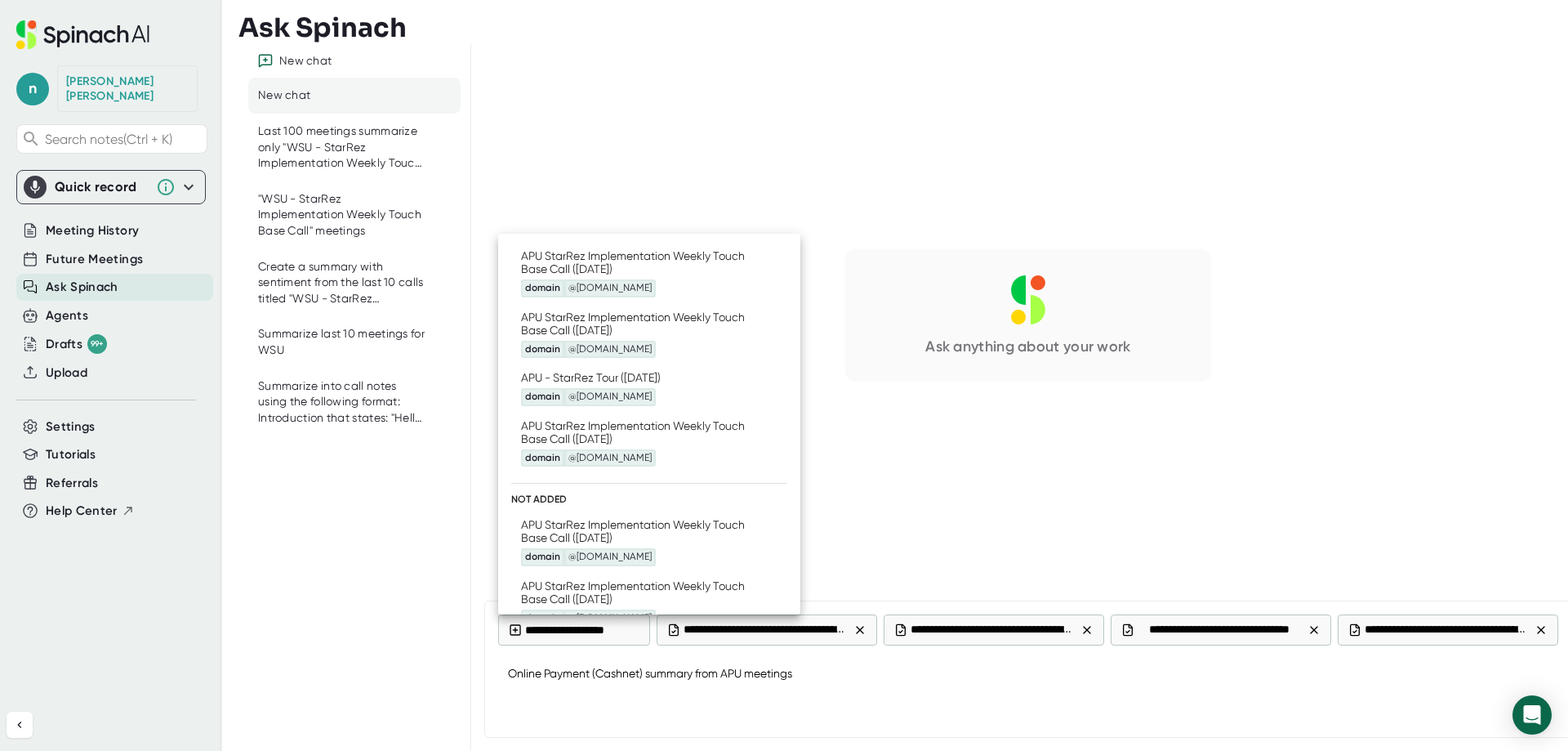
scroll to position [136, 0]
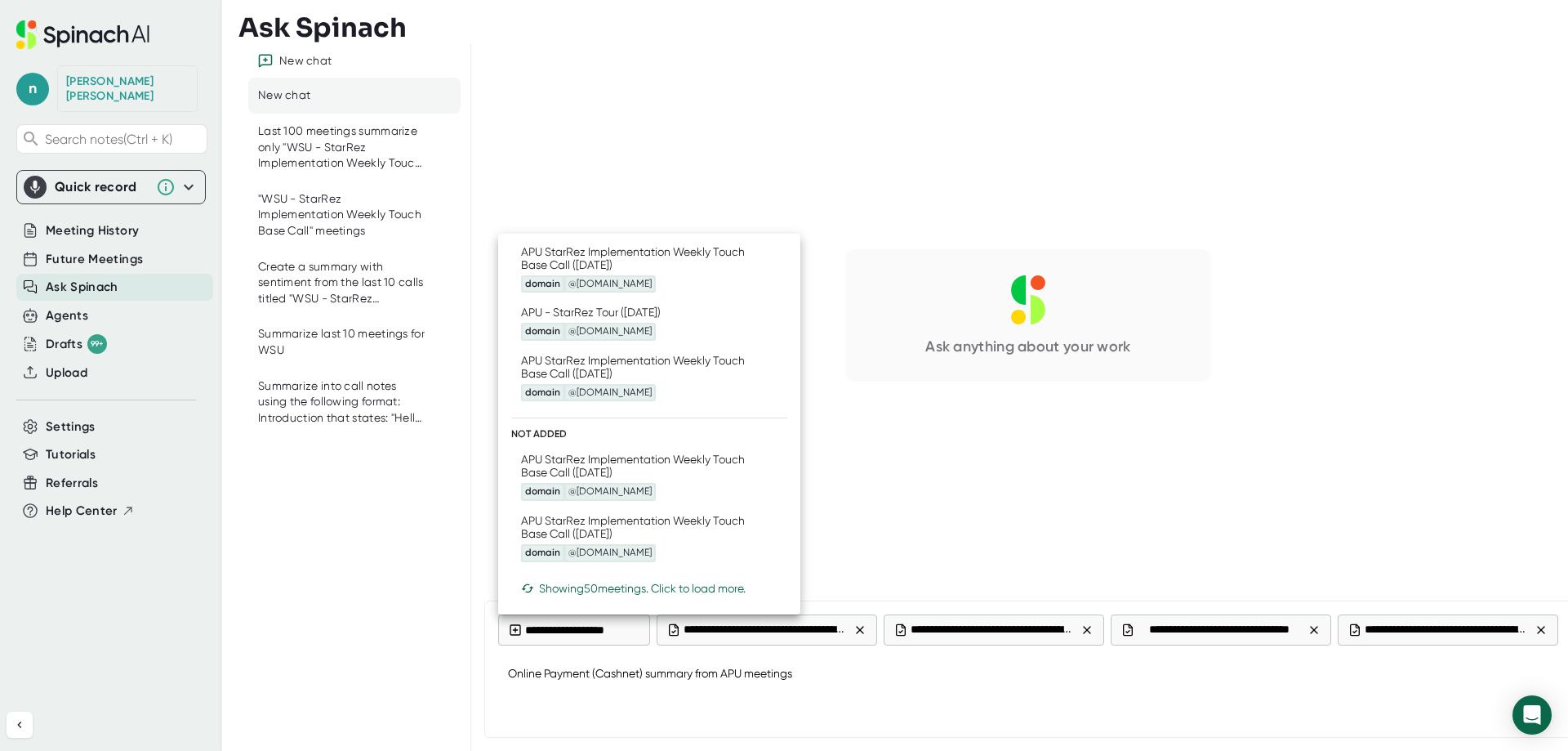
click at [592, 469] on div "APU StarRez Implementation Weekly Touch Base Call ([DATE]) domain @[DOMAIN_NAME]" at bounding box center [641, 476] width 240 height 48
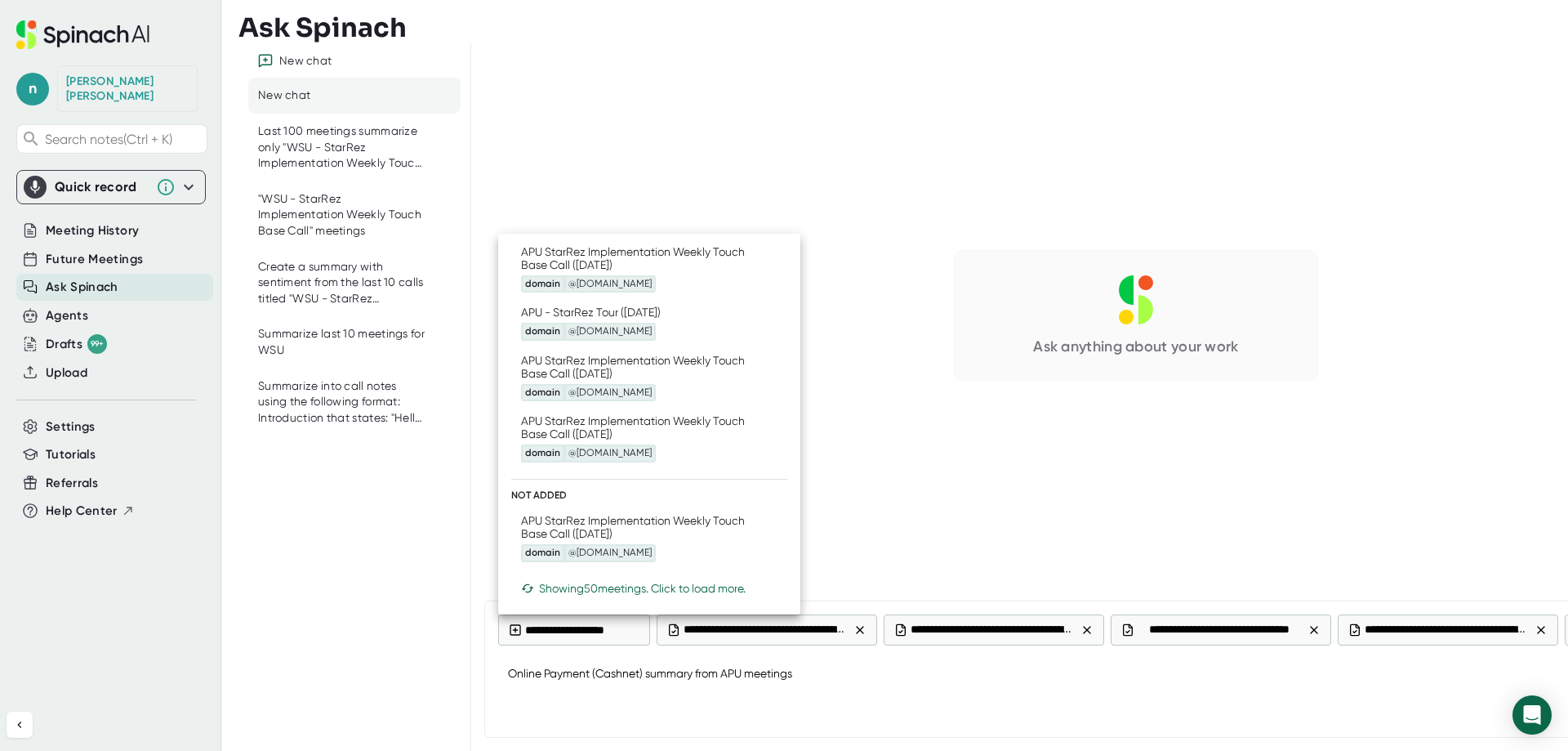
click at [584, 526] on div "APU StarRez Implementation Weekly Touch Base Call ([DATE]) domain @[DOMAIN_NAME]" at bounding box center [641, 538] width 240 height 48
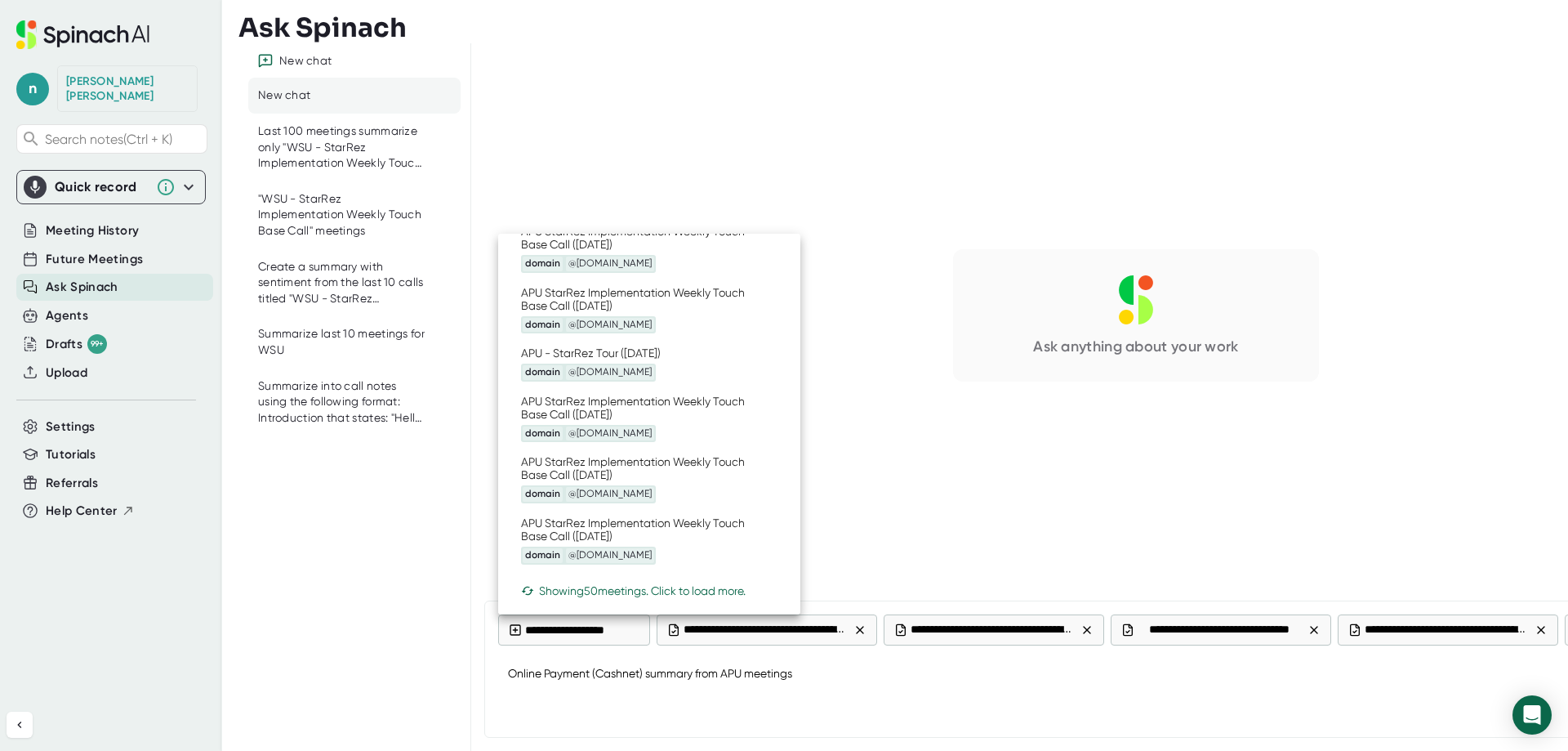
scroll to position [97, 0]
click at [693, 592] on div "Showing 50 meetings. Click to load more." at bounding box center [650, 588] width 256 height 13
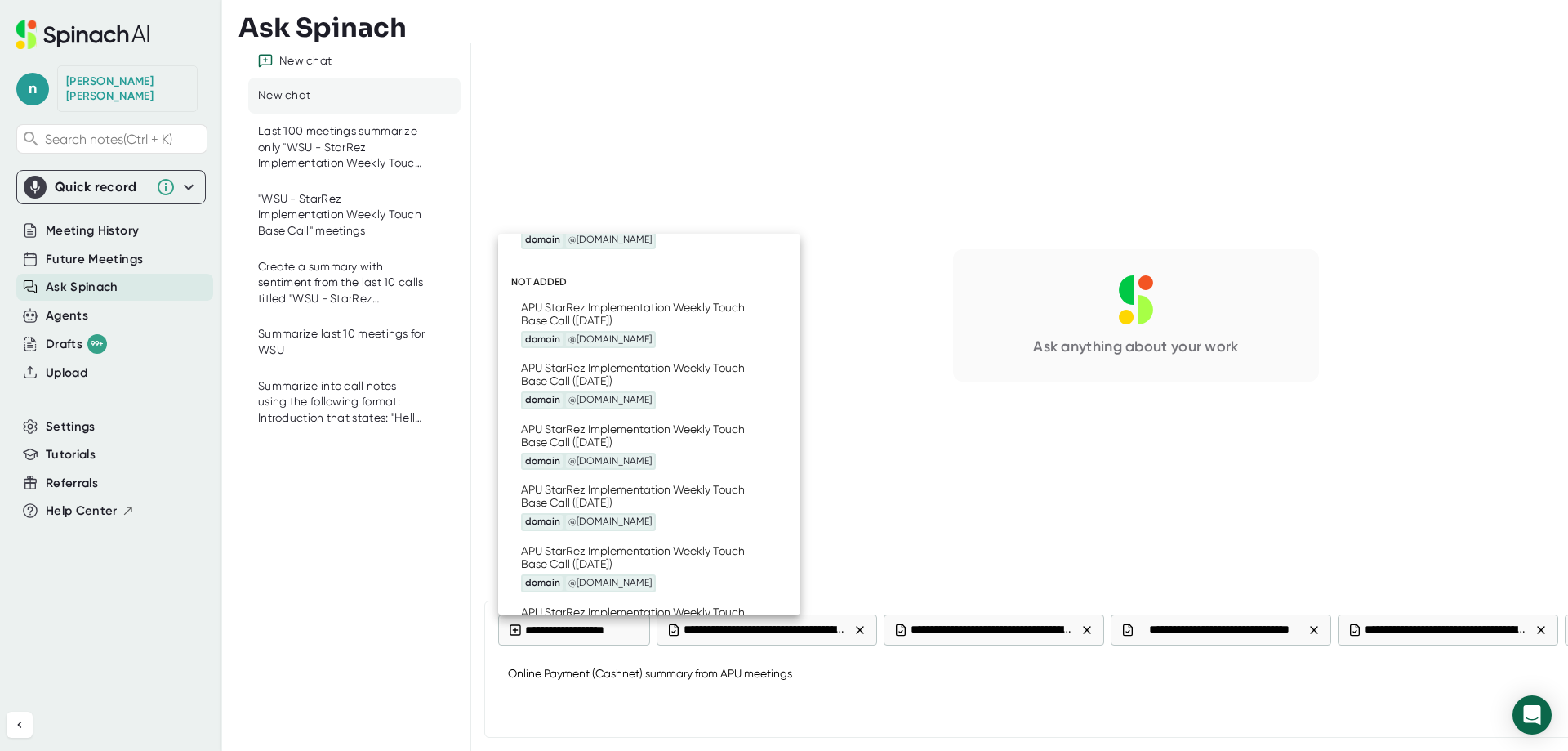
scroll to position [424, 0]
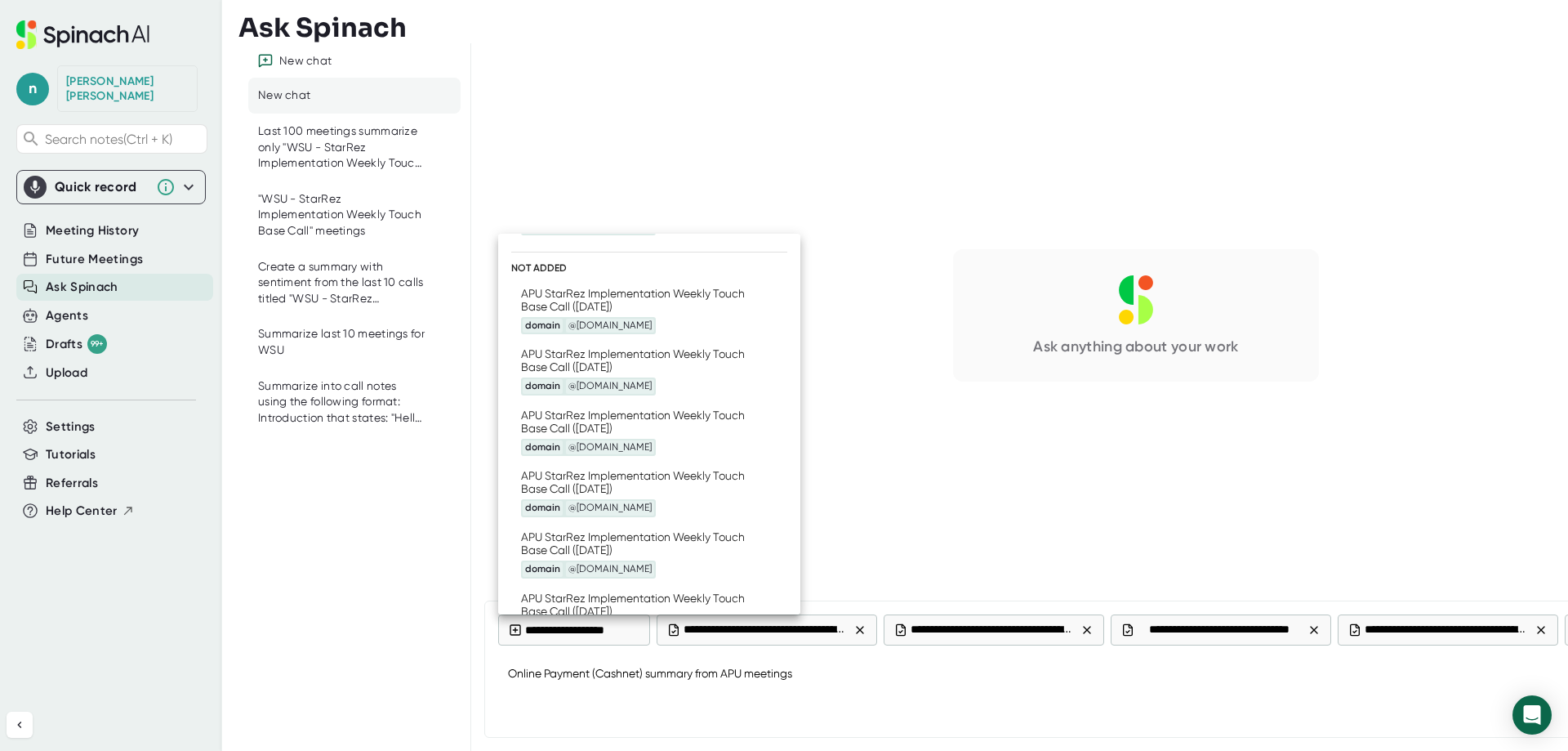
click at [569, 283] on li "APU StarRez Implementation Weekly Touch Base Call ([DATE]) domain @[DOMAIN_NAME]" at bounding box center [649, 311] width 276 height 62
click at [571, 367] on div "APU StarRez Implementation Weekly Touch Base Call ([DATE]) domain @[DOMAIN_NAME]" at bounding box center [641, 371] width 240 height 48
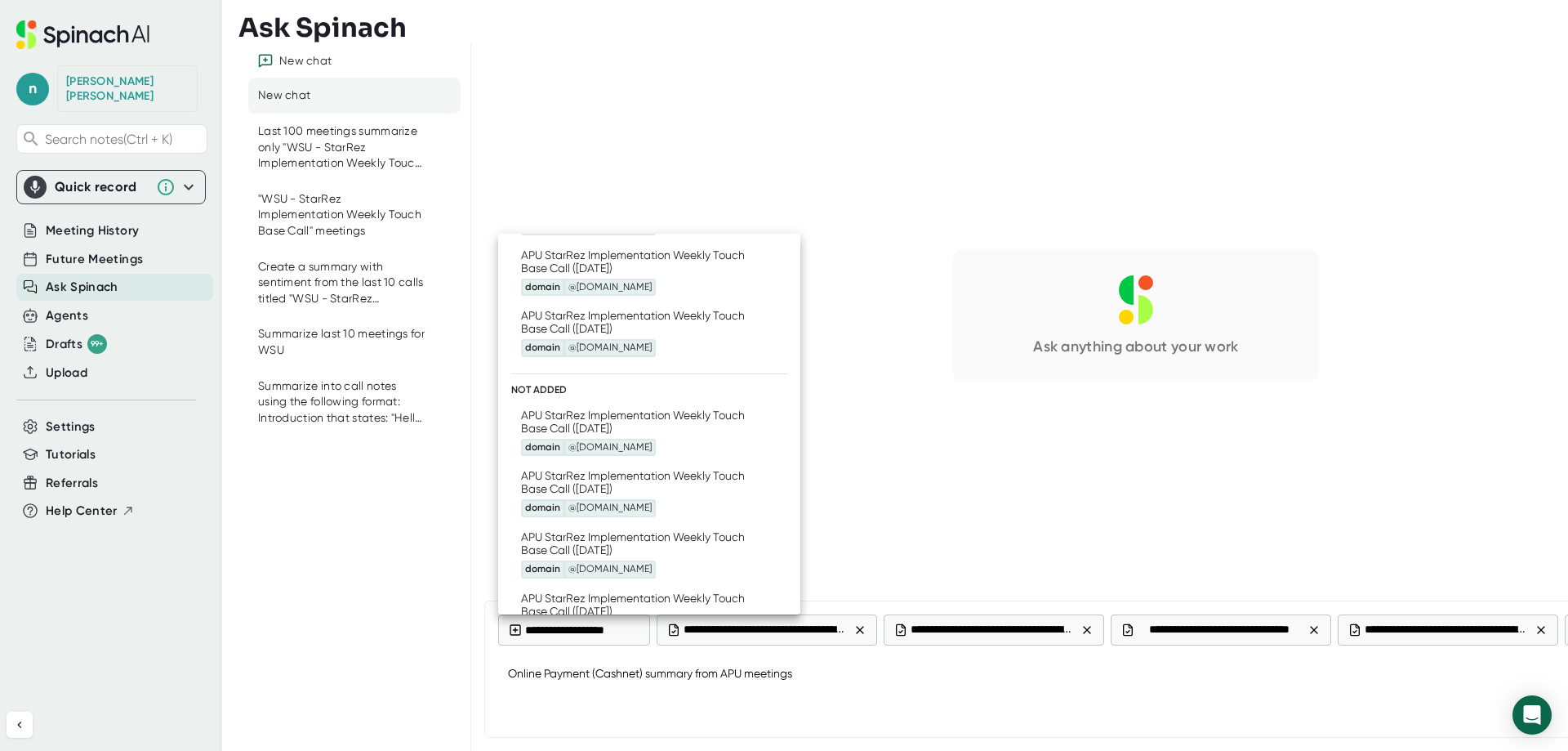
click at [585, 415] on div "APU StarRez Implementation Weekly Touch Base Call ([DATE]) domain @[DOMAIN_NAME]" at bounding box center [641, 433] width 240 height 48
click at [592, 479] on div "APU StarRez Implementation Weekly Touch Base Call ([DATE]) domain @[DOMAIN_NAME]" at bounding box center [641, 493] width 240 height 48
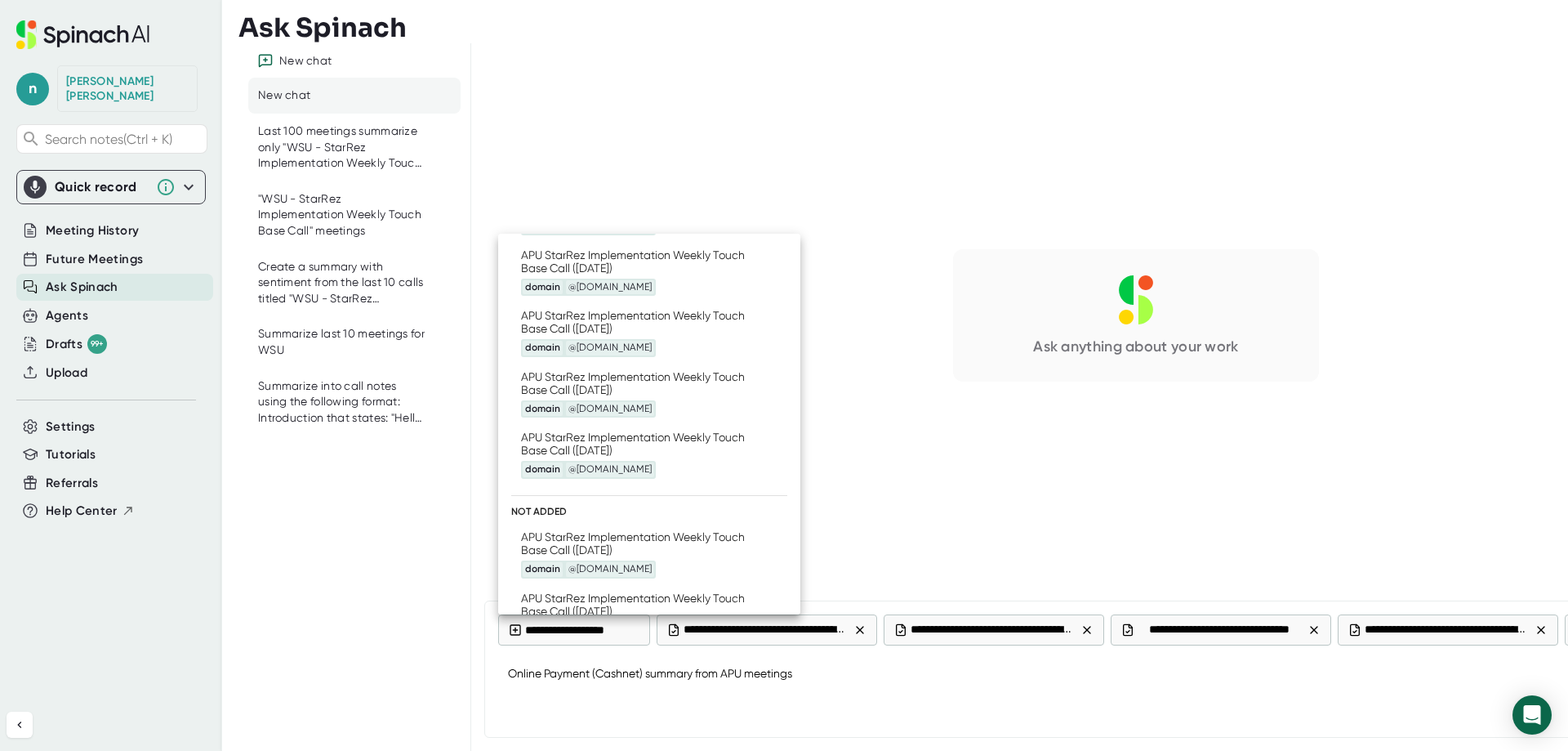
click at [580, 540] on div "APU StarRez Implementation Weekly Touch Base Call ([DATE]) domain @[DOMAIN_NAME]" at bounding box center [641, 554] width 240 height 48
click at [569, 602] on div "APU StarRez Implementation Weekly Touch Base Call ([DATE]) domain @[DOMAIN_NAME]" at bounding box center [641, 615] width 240 height 48
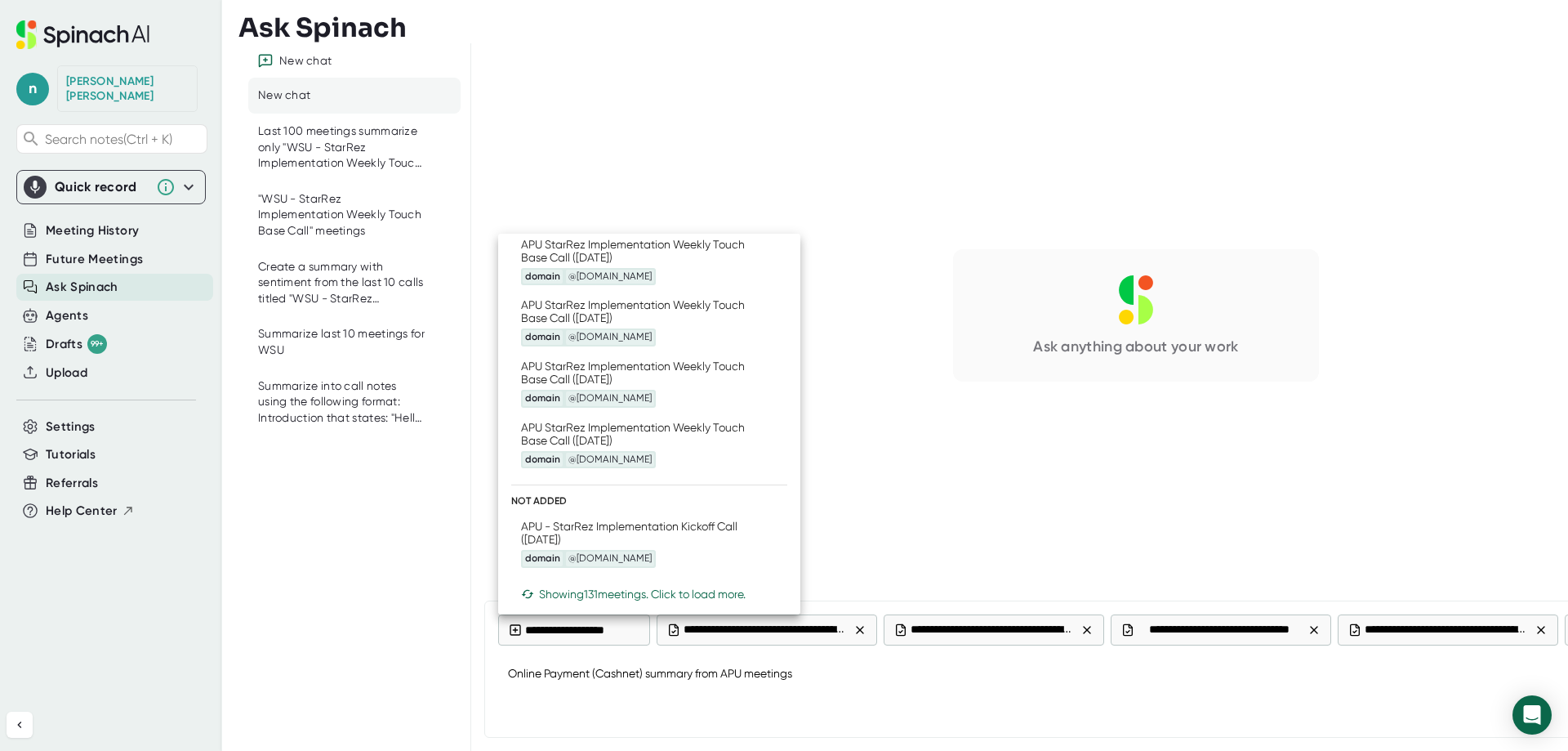
scroll to position [562, 0]
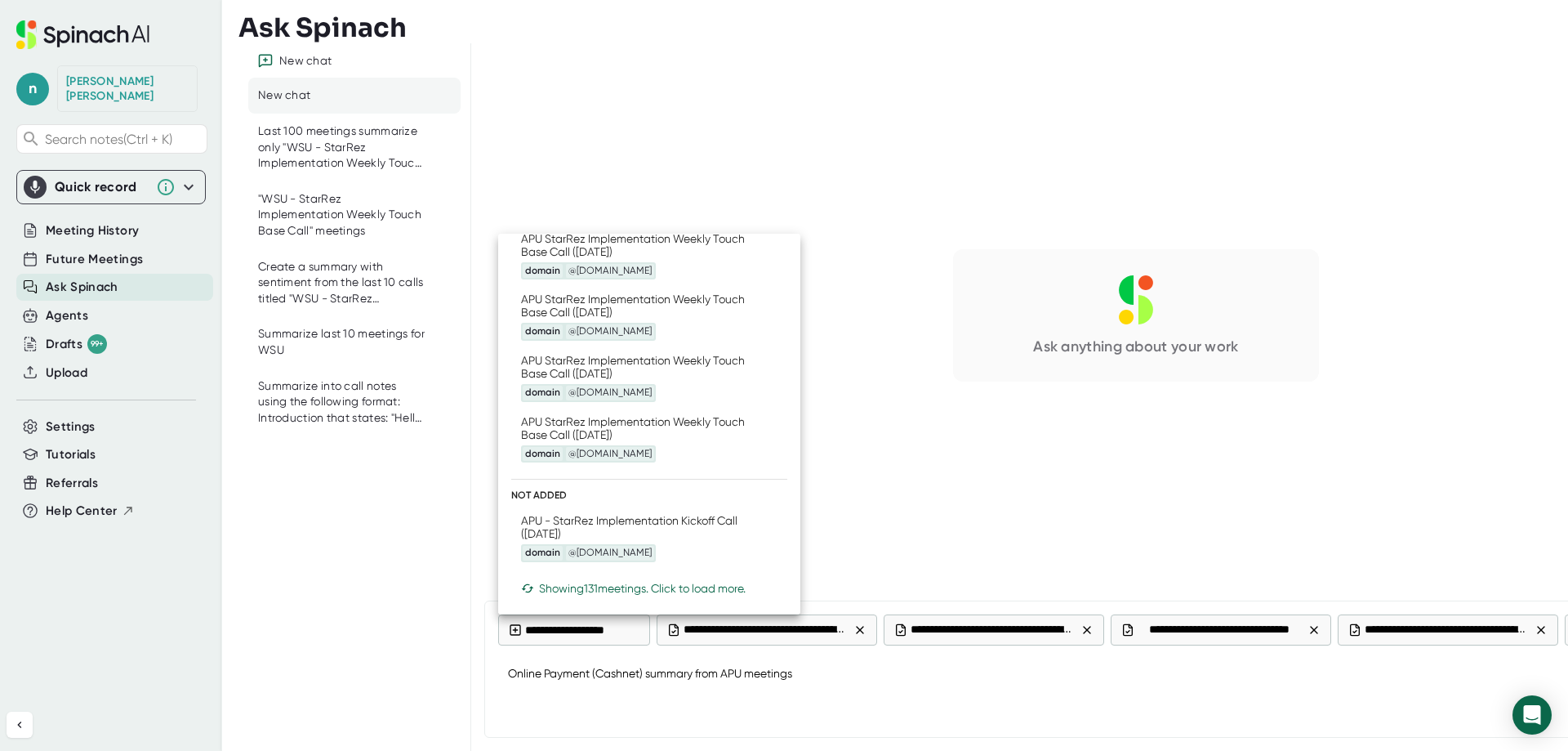
click at [568, 517] on div "APU - StarRez Implementation Kickoff Call ([DATE]) domain @[DOMAIN_NAME]" at bounding box center [641, 538] width 240 height 48
type textarea "x"
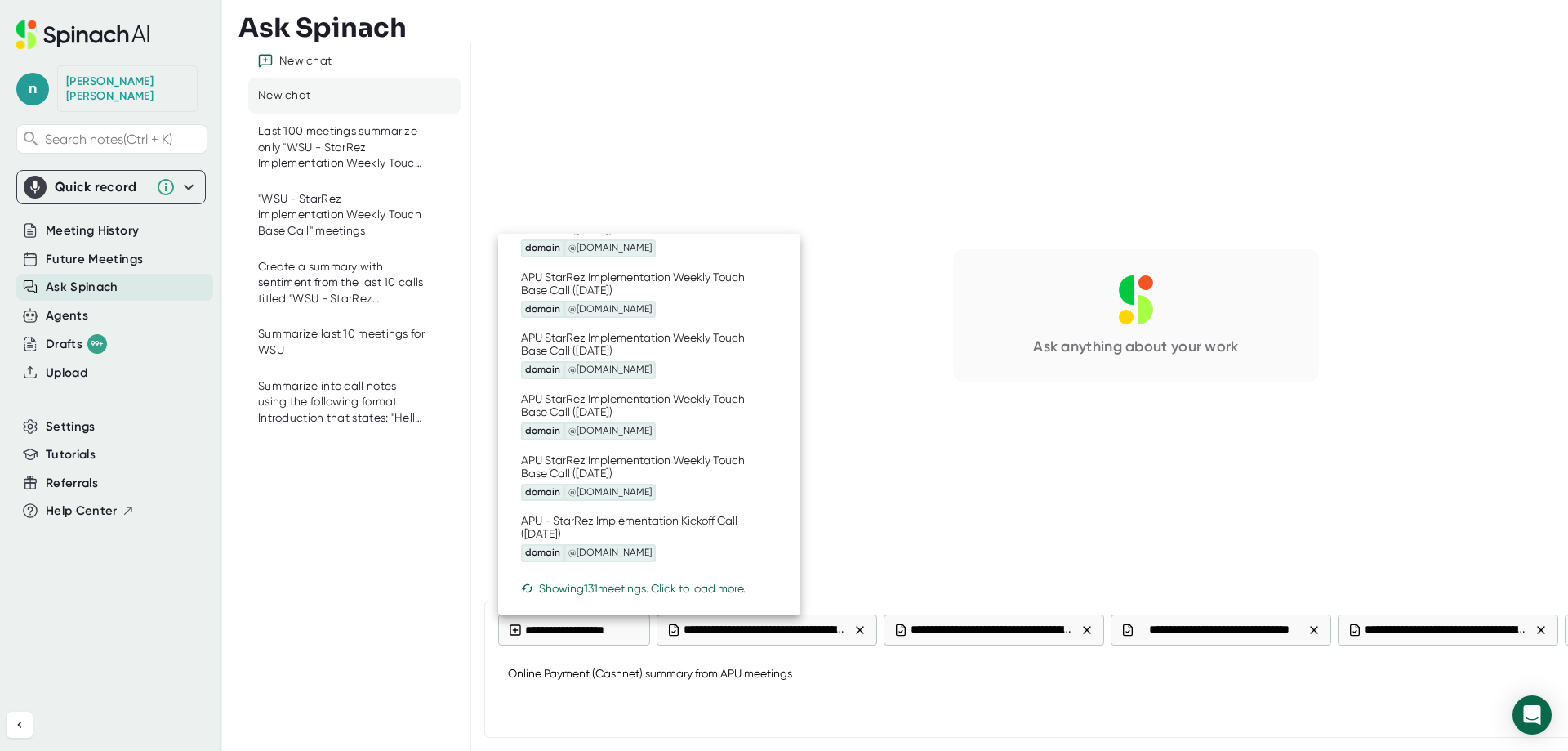
scroll to position [523, 0]
click at [900, 677] on div at bounding box center [784, 375] width 1568 height 751
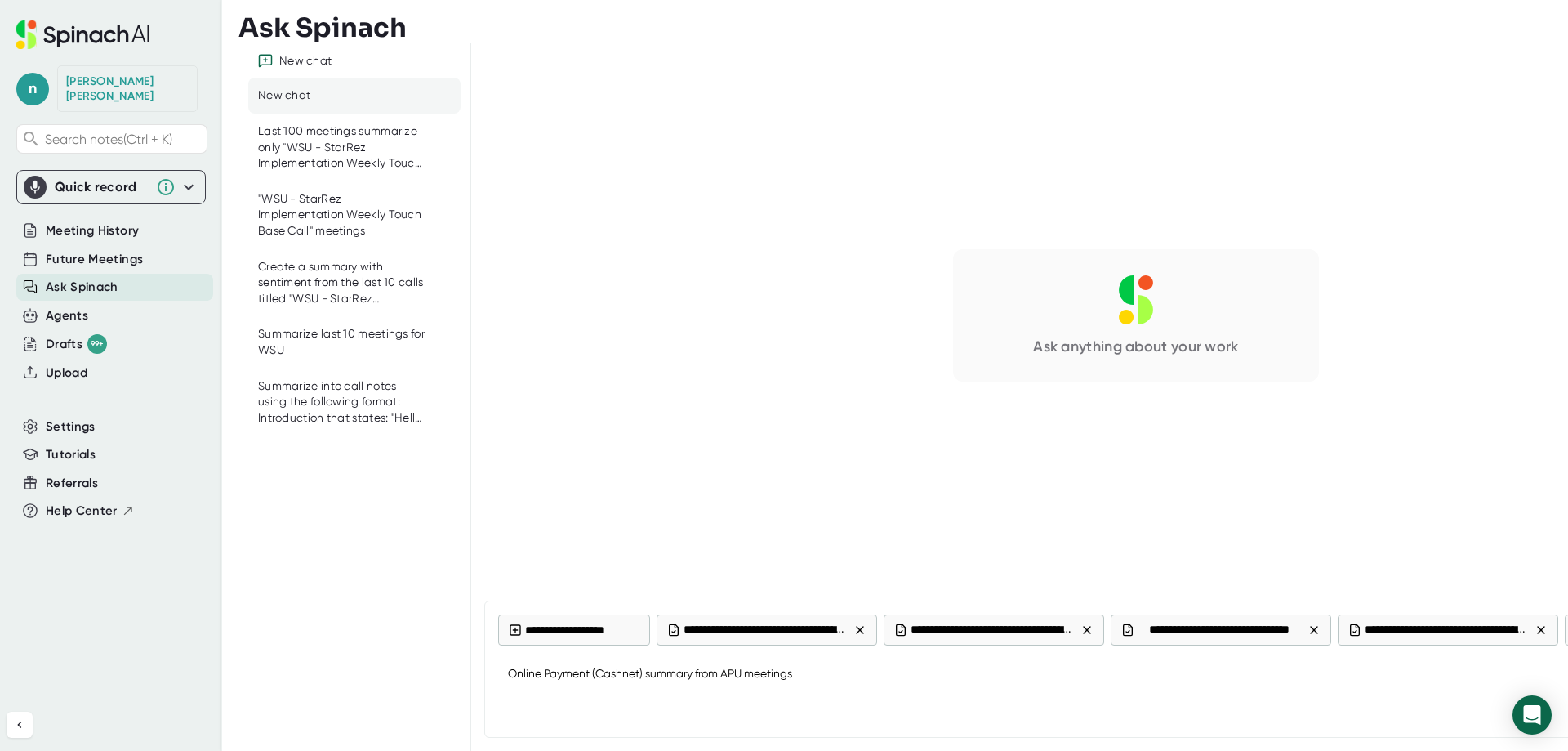
type textarea "x"
drag, startPoint x: 694, startPoint y: 670, endPoint x: 649, endPoint y: 668, distance: 45.0
click at [649, 668] on textarea "Online Payment (Cashnet) summary from APU meetings" at bounding box center [1135, 674] width 1275 height 40
type textarea "Online Payment (Cashnet) from APU meetings"
type textarea "x"
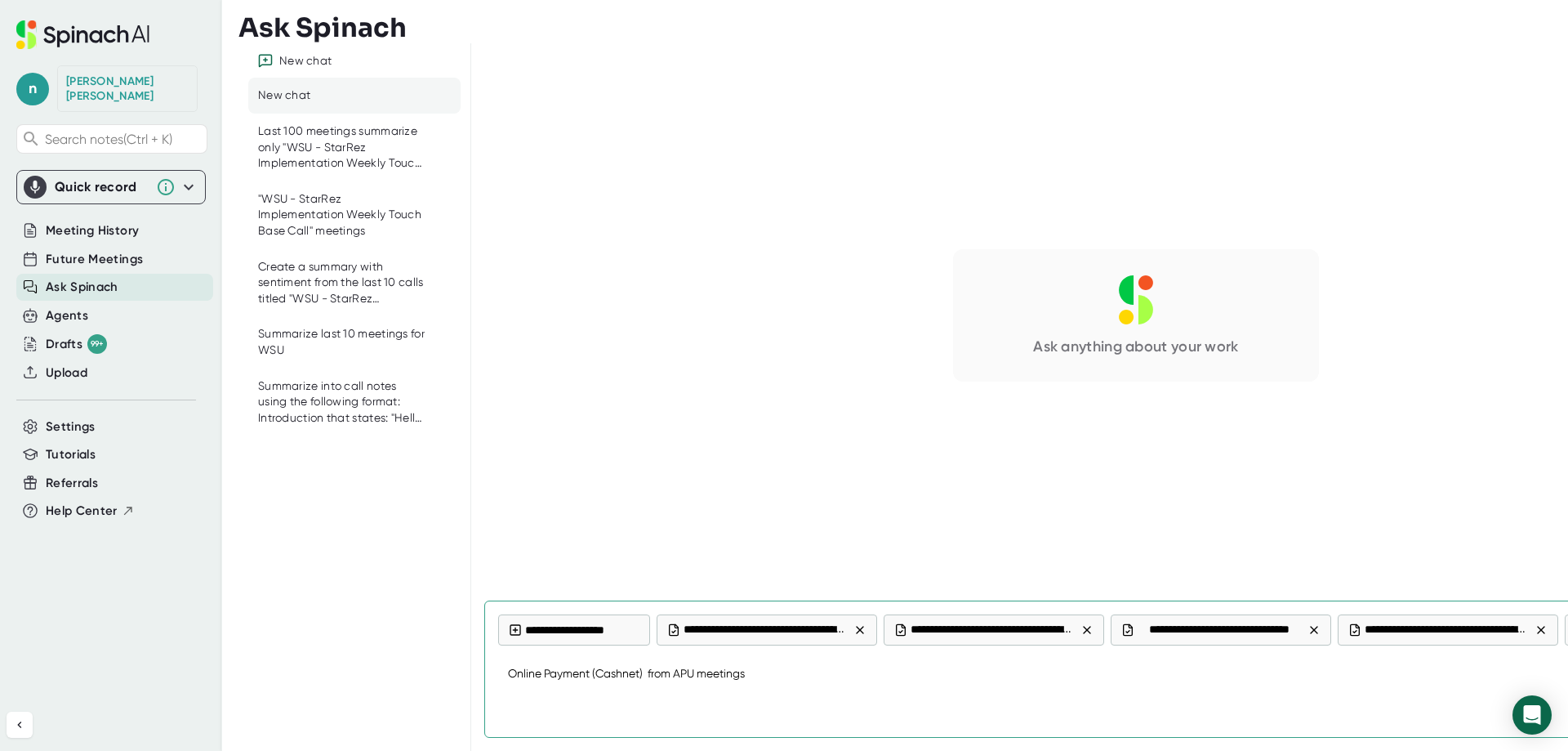
click at [512, 681] on textarea "Online Payment (Cashnet) from APU meetings" at bounding box center [1135, 674] width 1275 height 40
type textarea "SOnline Payment (Cashnet) from APU meetings"
type textarea "x"
type textarea "SuOnline Payment (Cashnet) from APU meetings"
type textarea "x"
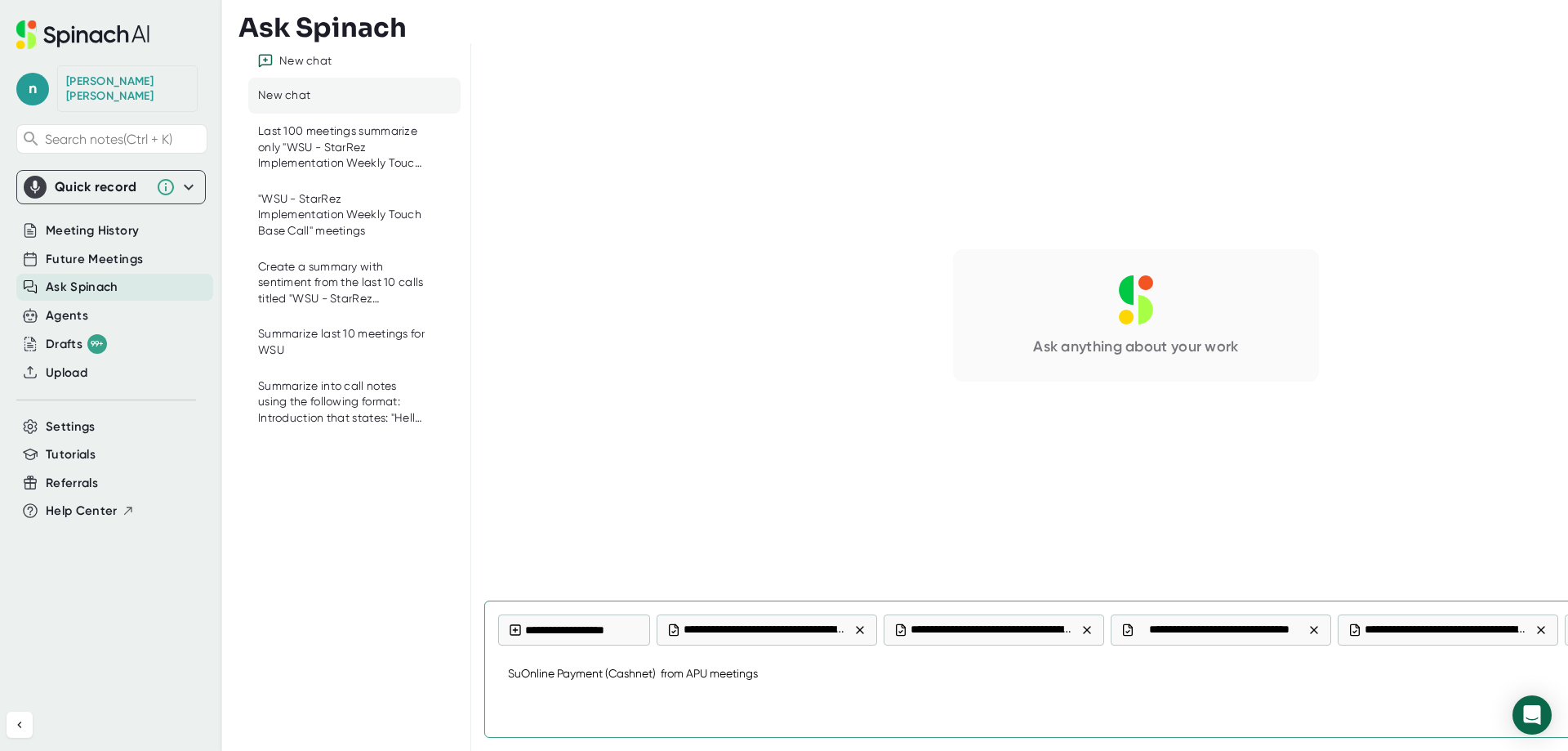
type textarea "SumOnline Payment (Cashnet) from APU meetings"
type textarea "x"
type textarea "SummOnline Payment (Cashnet) from APU meetings"
type textarea "x"
type textarea "SummaOnline Payment (Cashnet) from APU meetings"
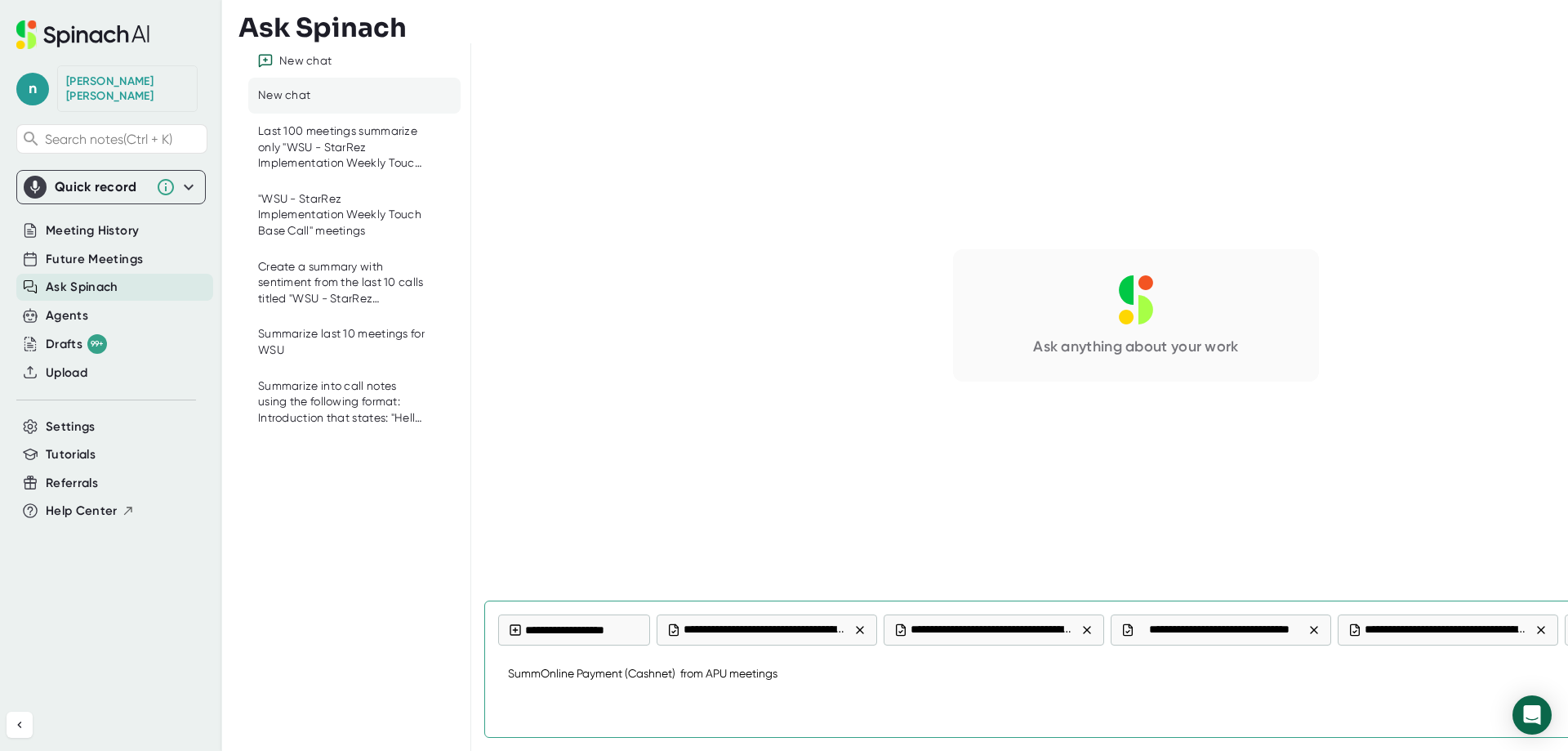
type textarea "x"
type textarea "SummarOnline Payment (Cashnet) from APU meetings"
type textarea "x"
type textarea "SummariOnline Payment (Cashnet) from APU meetings"
type textarea "x"
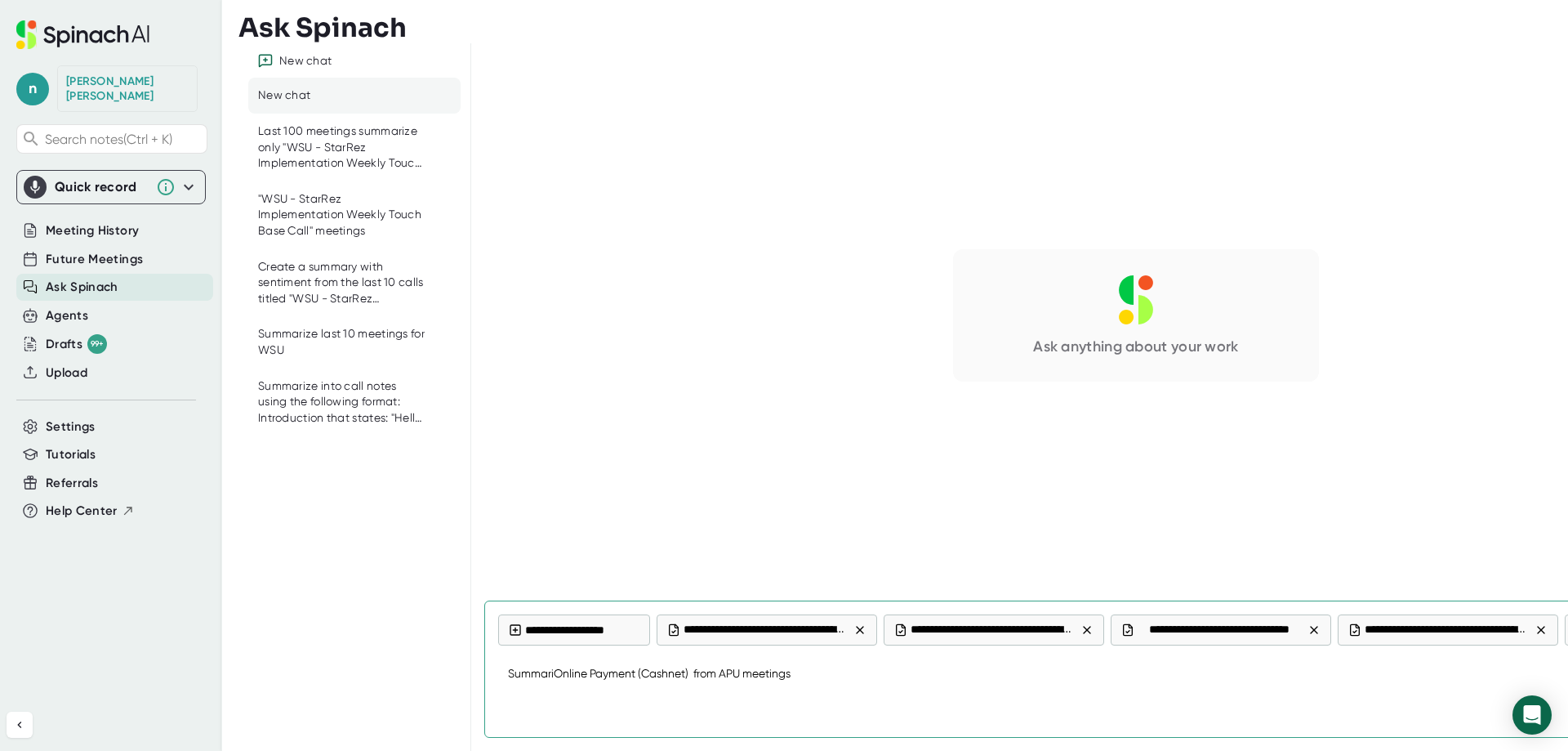
type textarea "SummarieOnline Payment (Cashnet) from APU meetings"
type textarea "x"
type textarea "SummariOnline Payment (Cashnet) from APU meetings"
type textarea "x"
type textarea "SummarizOnline Payment (Cashnet) from APU meetings"
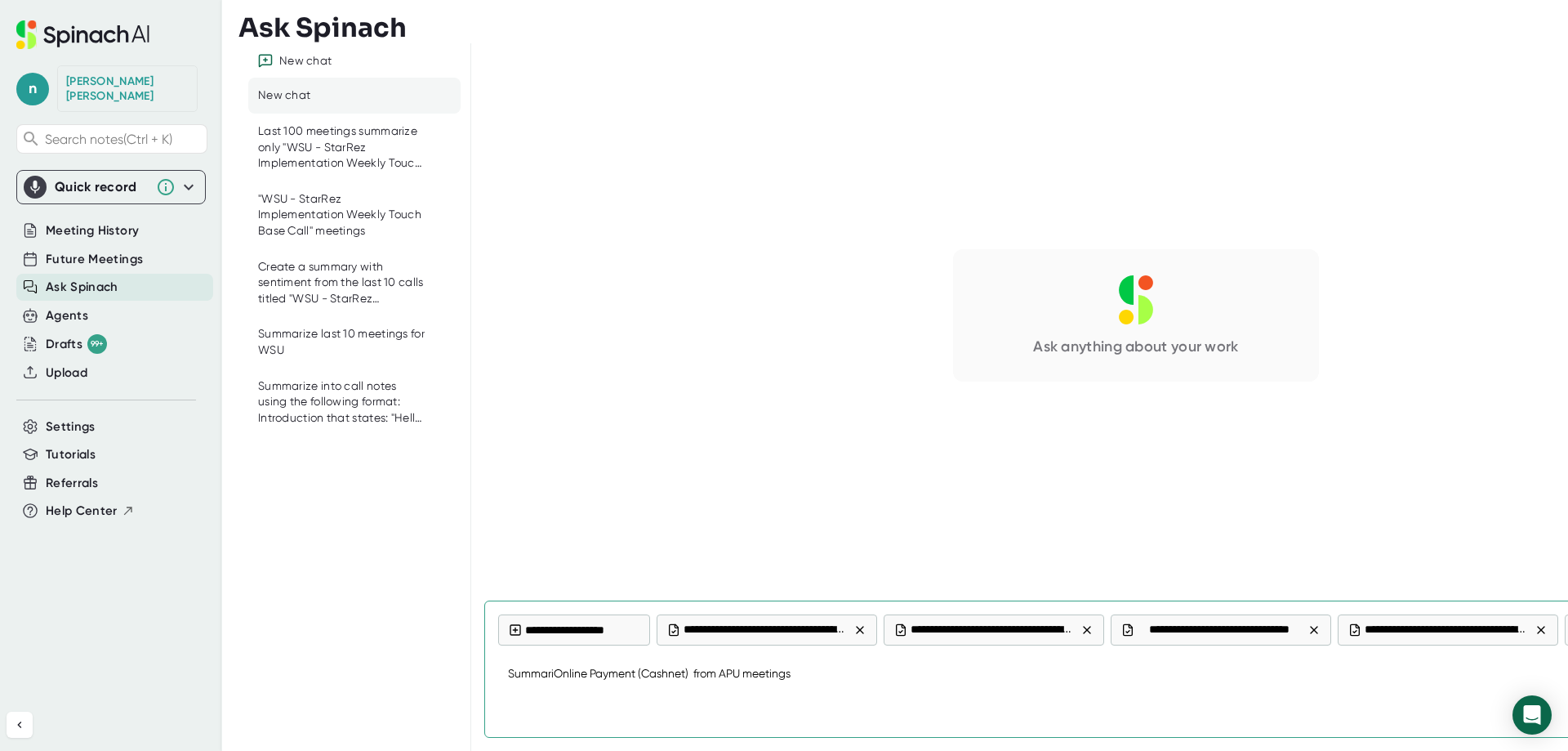
type textarea "x"
type textarea "SummarizeOnline Payment (Cashnet) from APU meetings"
type textarea "x"
type textarea "Summarize Online Payment (Cashnet) from APU meetings"
type textarea "x"
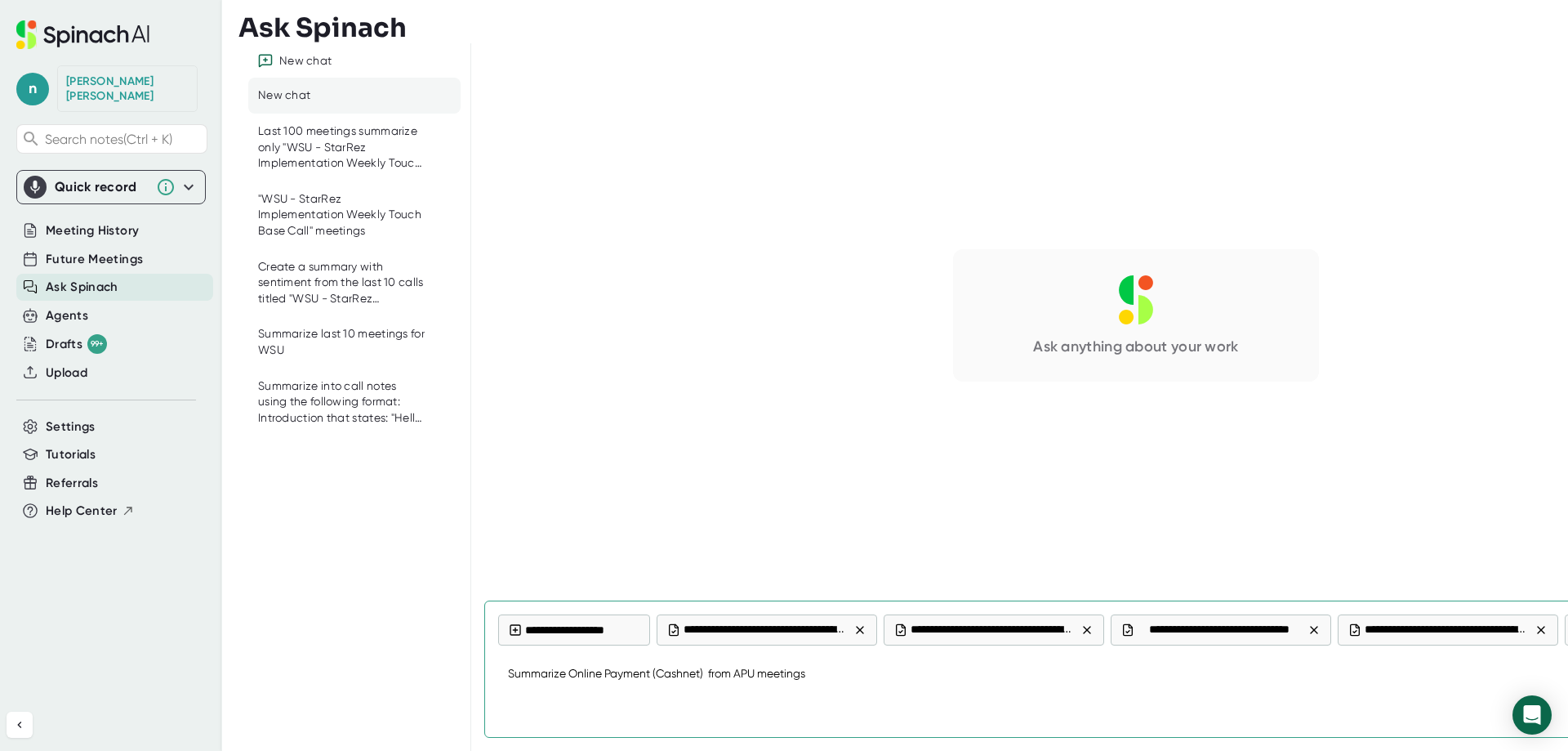
click at [713, 671] on textarea "Summarize Online Payment (Cashnet) from APU meetings" at bounding box center [1135, 674] width 1275 height 40
type textarea "Summarize Online Payment (Cashnet) from APU meetings"
type textarea "x"
type textarea "Summarize Online Payment (Cashnet) nfrom APU meetings"
type textarea "x"
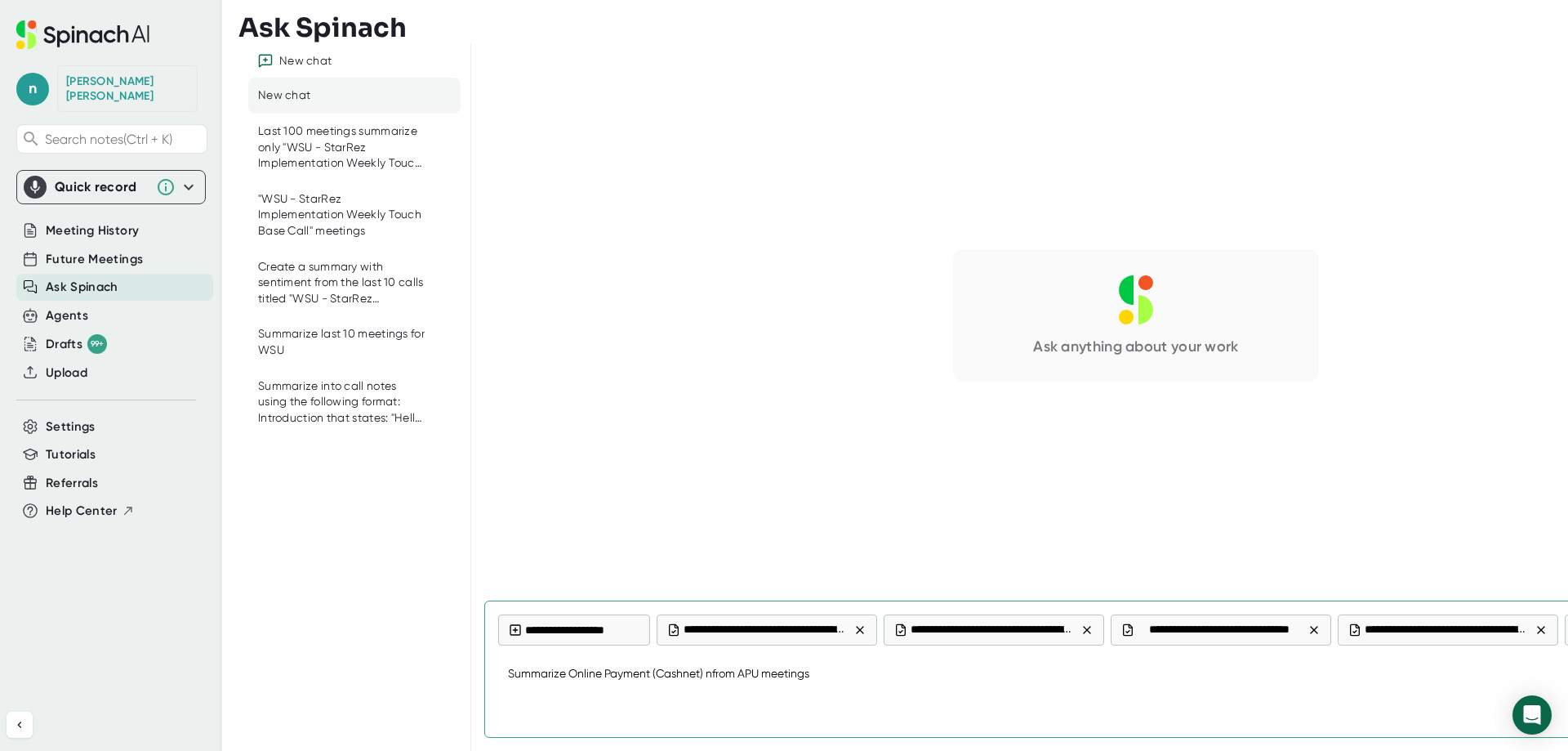
type textarea "Summarize Online Payment (Cashnet) nofrom APU meetings"
type textarea "x"
type textarea "Summarize Online Payment (Cashnet) notfrom APU meetings"
type textarea "x"
type textarea "Summarize Online Payment (Cashnet) notefrom APU meetings"
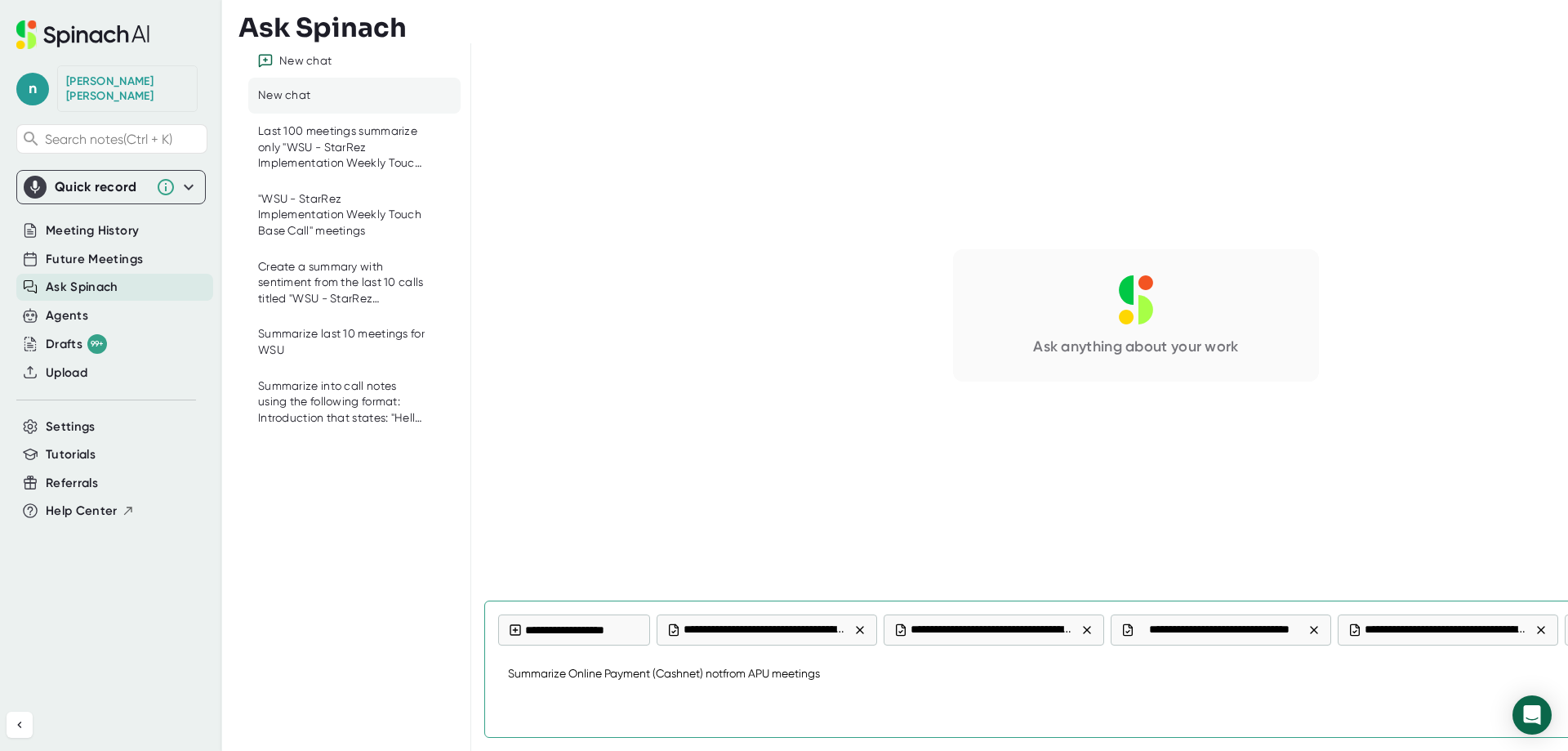
type textarea "x"
type textarea "Summarize Online Payment (Cashnet) notesfrom APU meetings"
type textarea "x"
type textarea "Summarize Online Payment (Cashnet) notes from APU meetings"
type textarea "x"
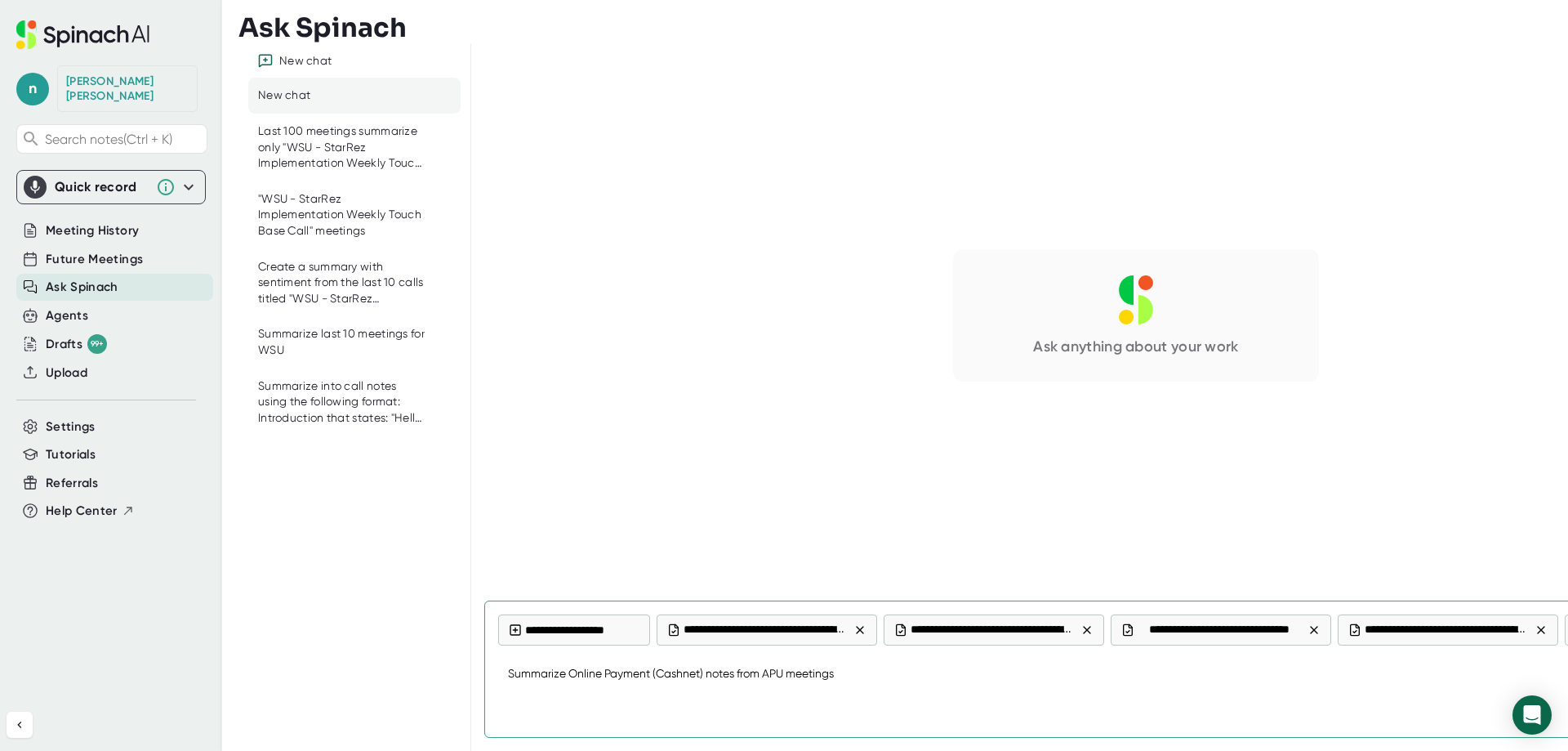
click at [975, 677] on textarea "Summarize Online Payment (Cashnet) notes from APU meetings" at bounding box center [1135, 674] width 1275 height 40
type textarea "Summarize Online Payment (Cashnet) notes from APU meetings"
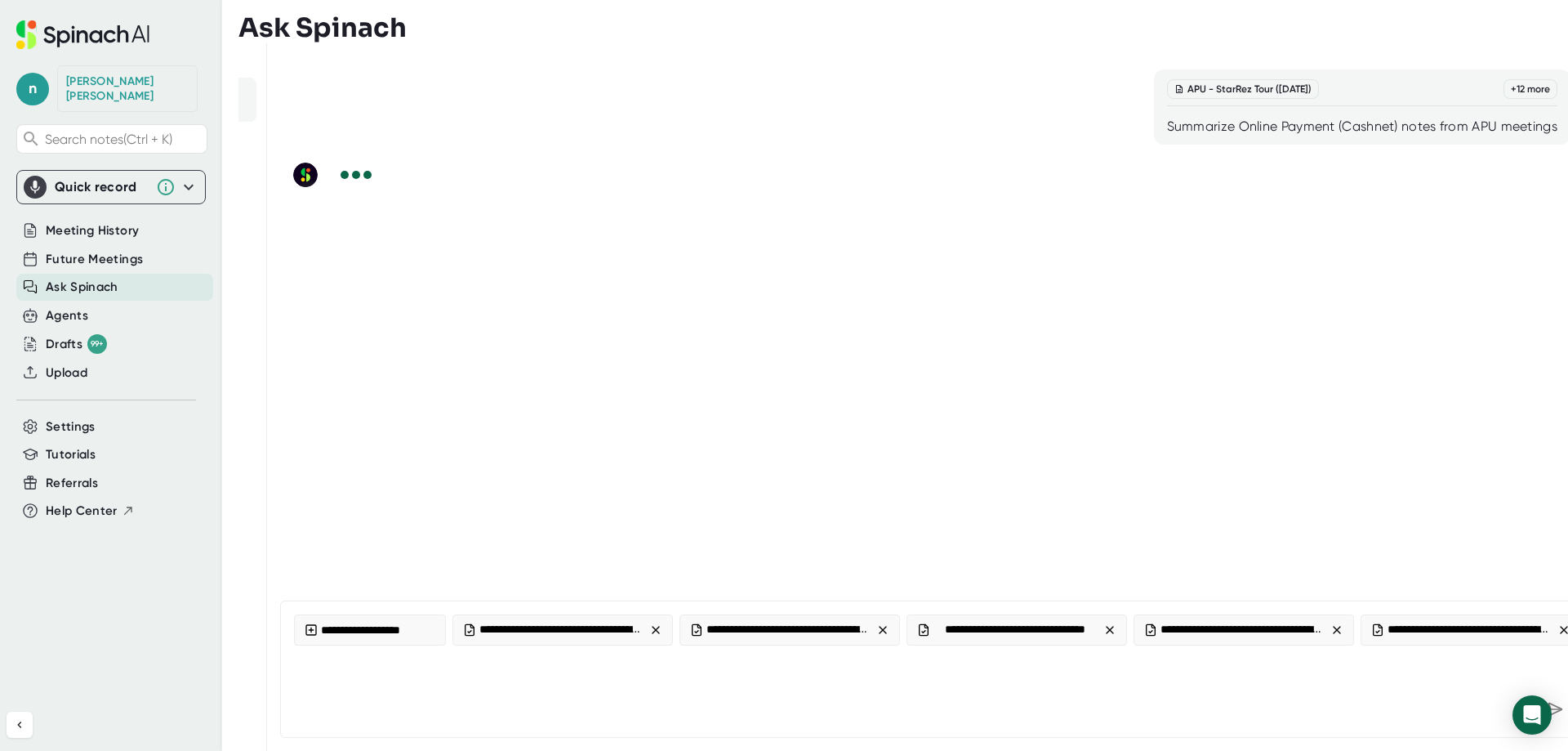
scroll to position [0, 206]
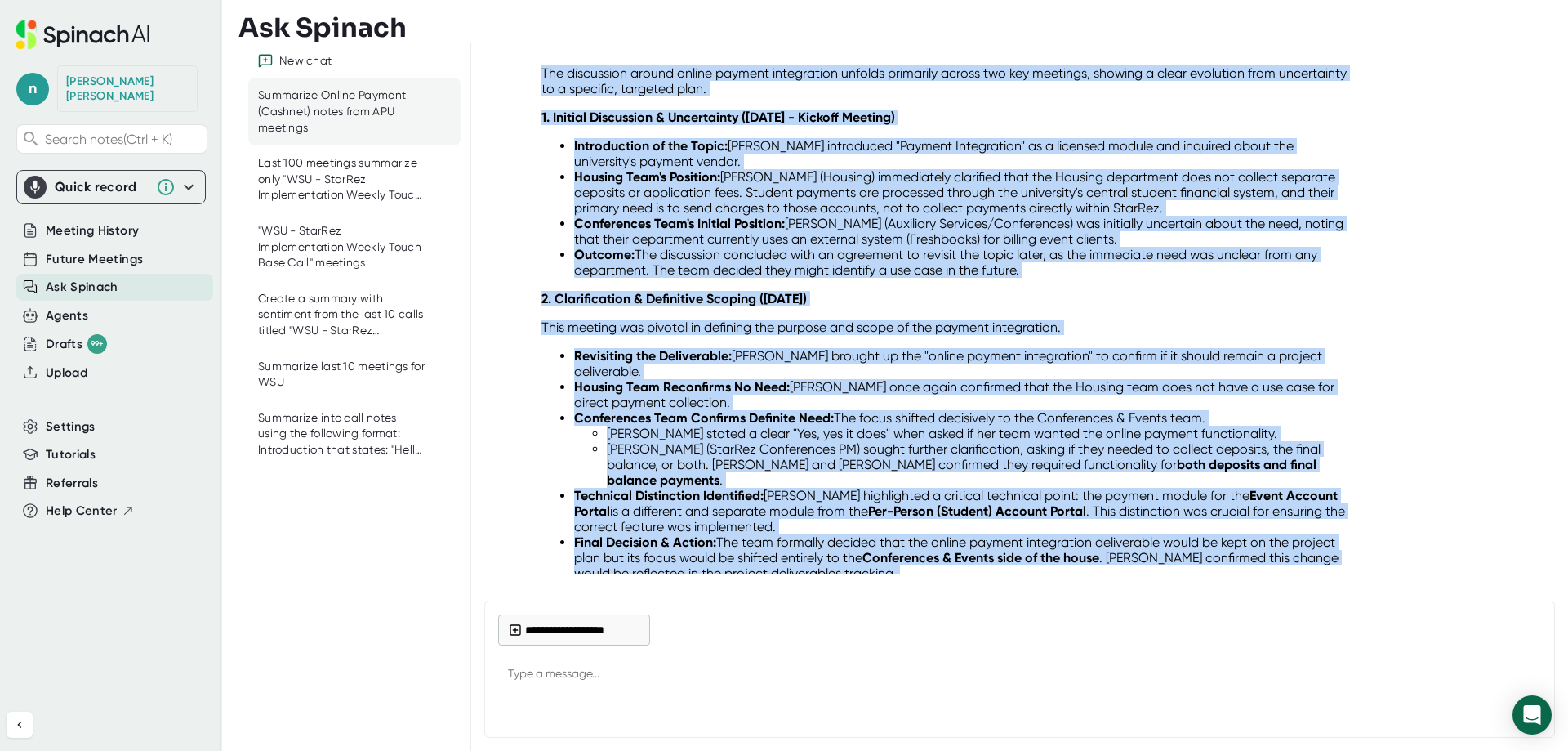
scroll to position [553, 0]
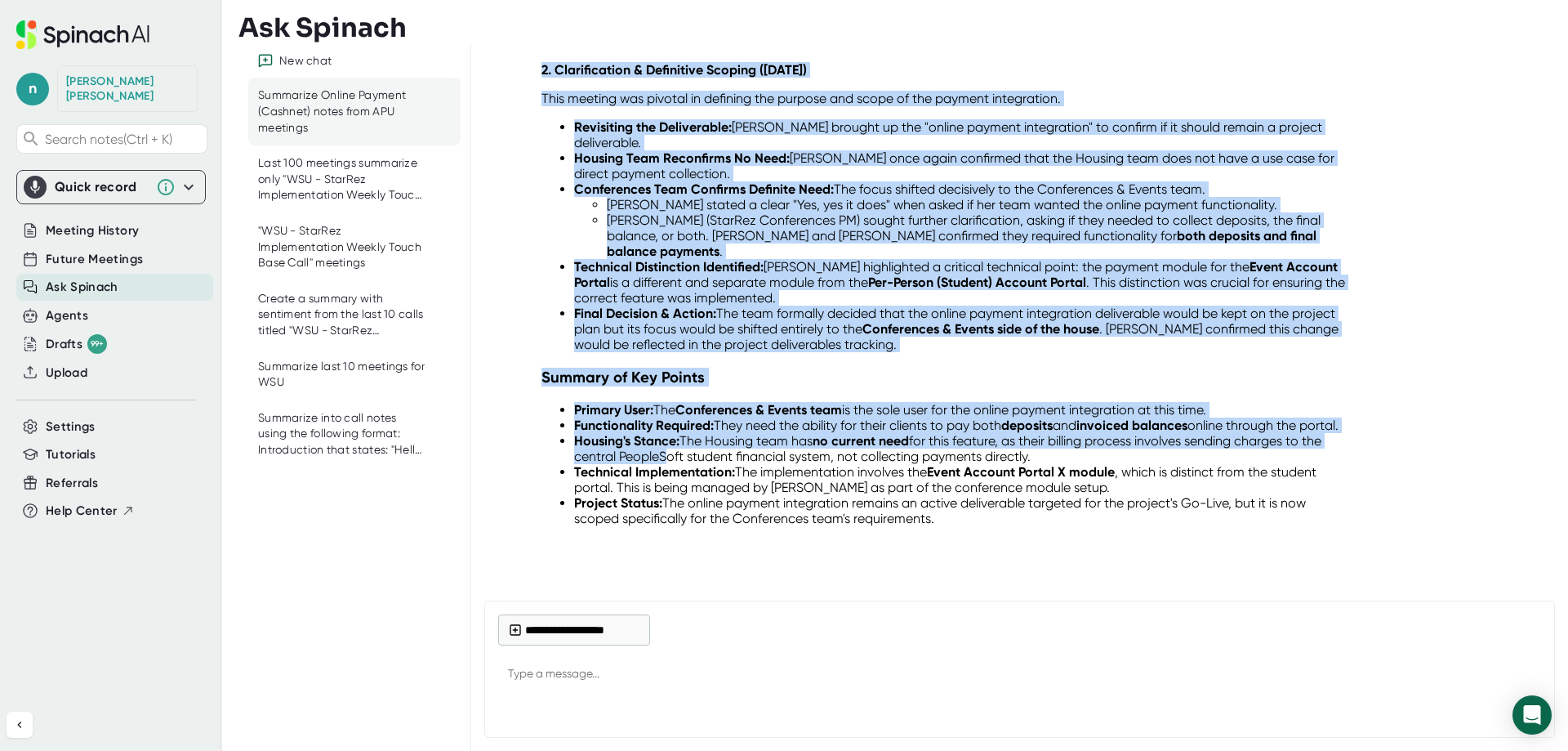
drag, startPoint x: 543, startPoint y: 222, endPoint x: 1234, endPoint y: 518, distance: 751.7
click at [1234, 518] on div "Of course. Based on the provided transcripts, here is a detailed analysis and s…" at bounding box center [946, 76] width 811 height 924
copy div "Executive Summary The topic of online payment integration was initially discuss…"
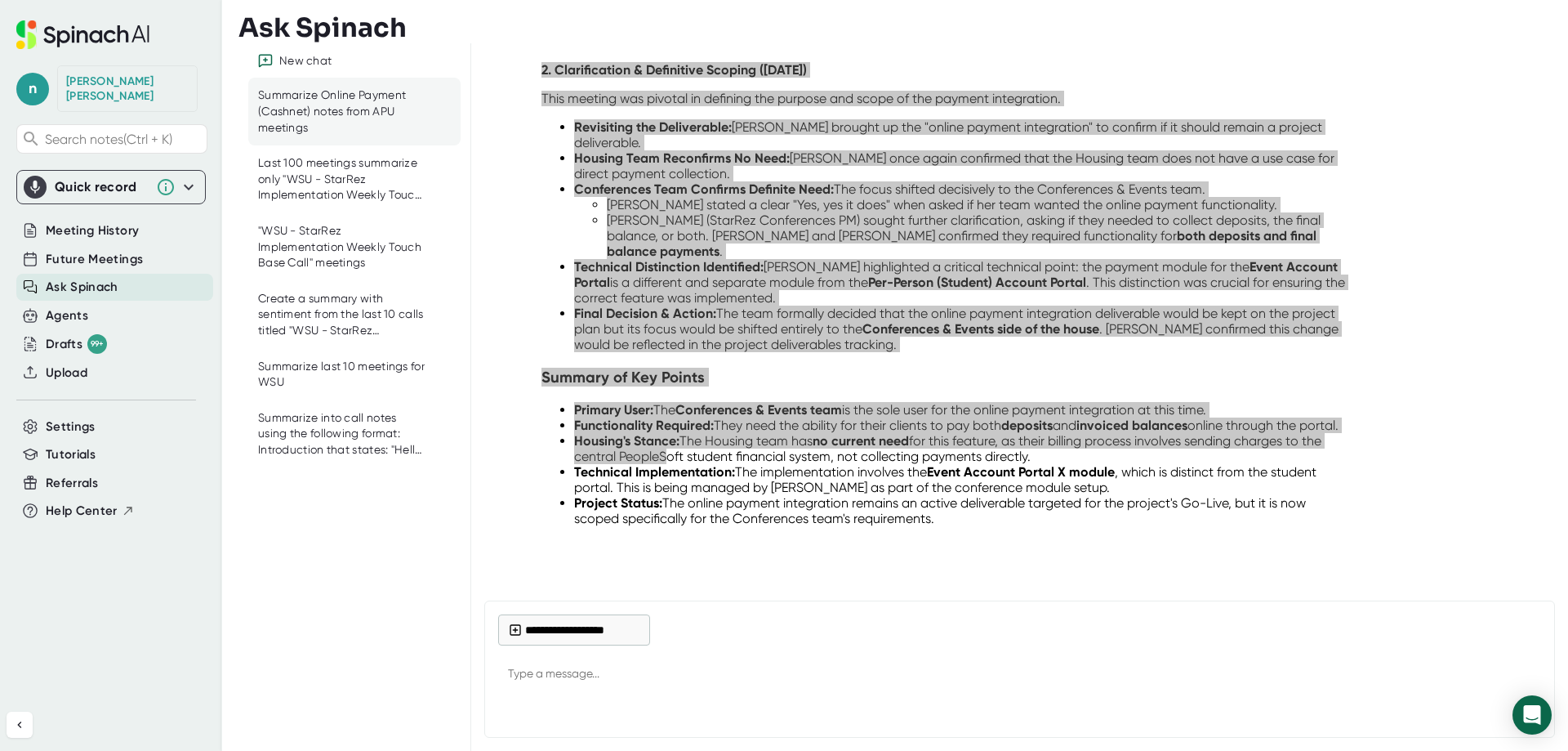
type textarea "x"
